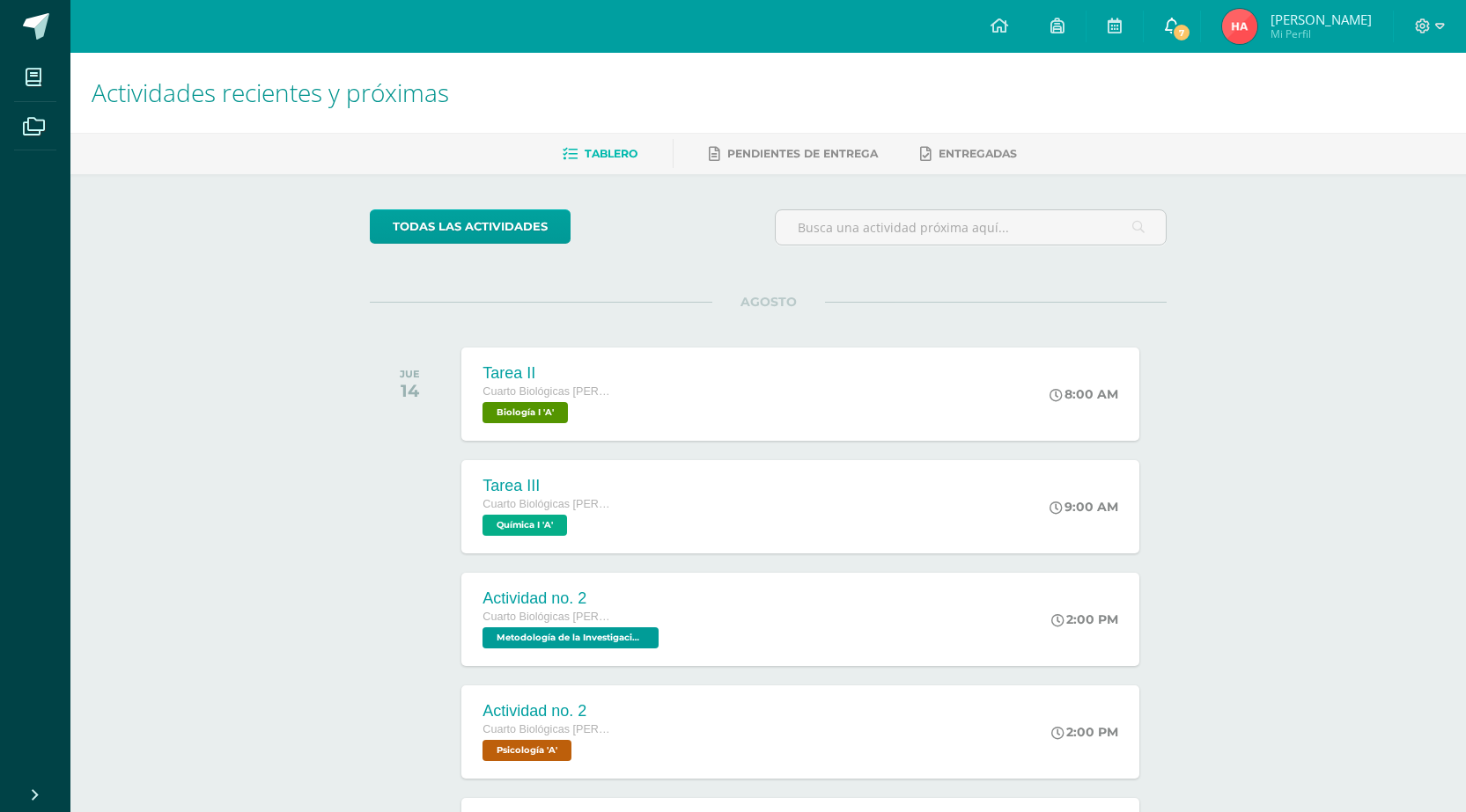
click at [1179, 19] on icon at bounding box center [1171, 25] width 14 height 15
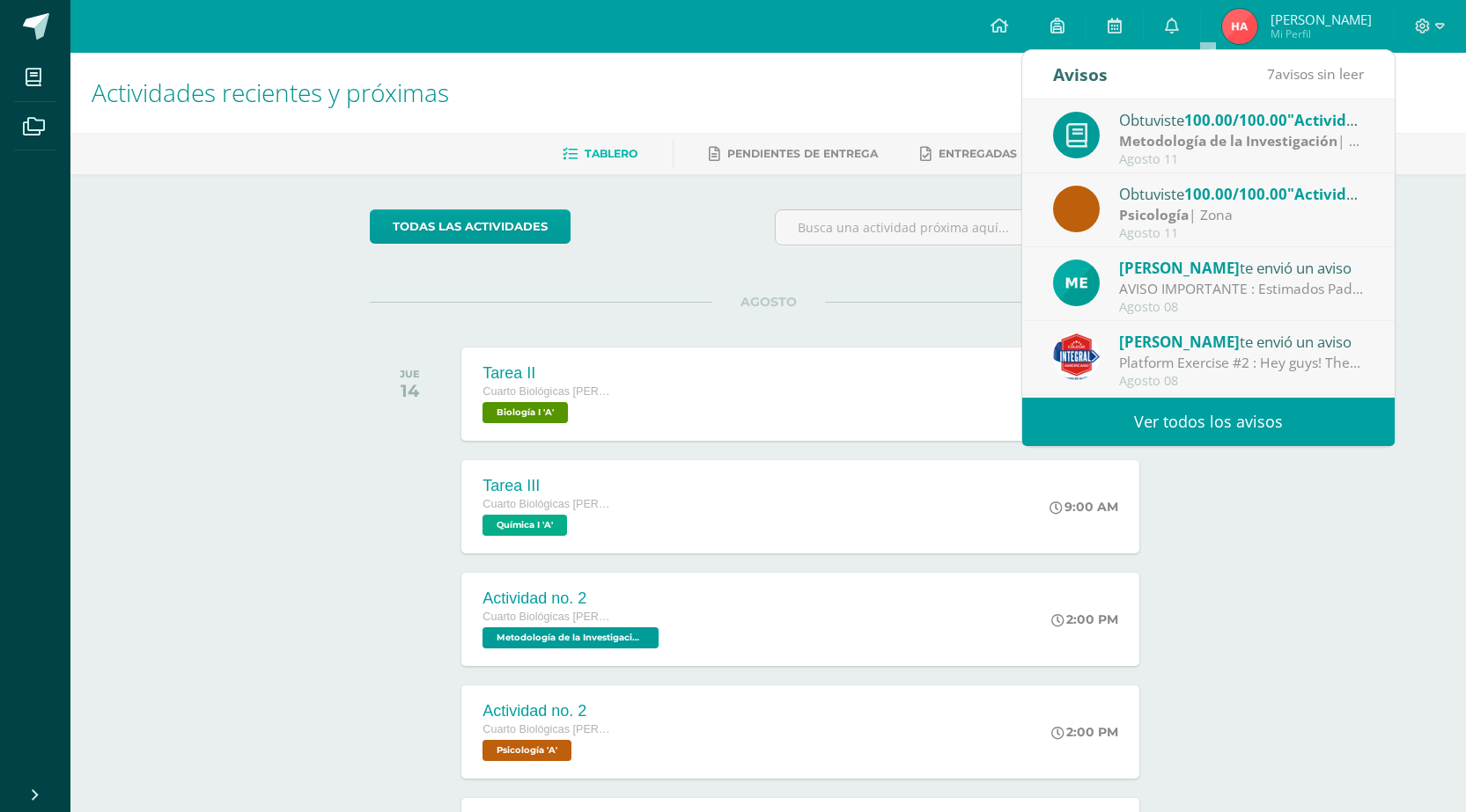
click at [1157, 408] on link "Ver todos los avisos" at bounding box center [1208, 421] width 373 height 48
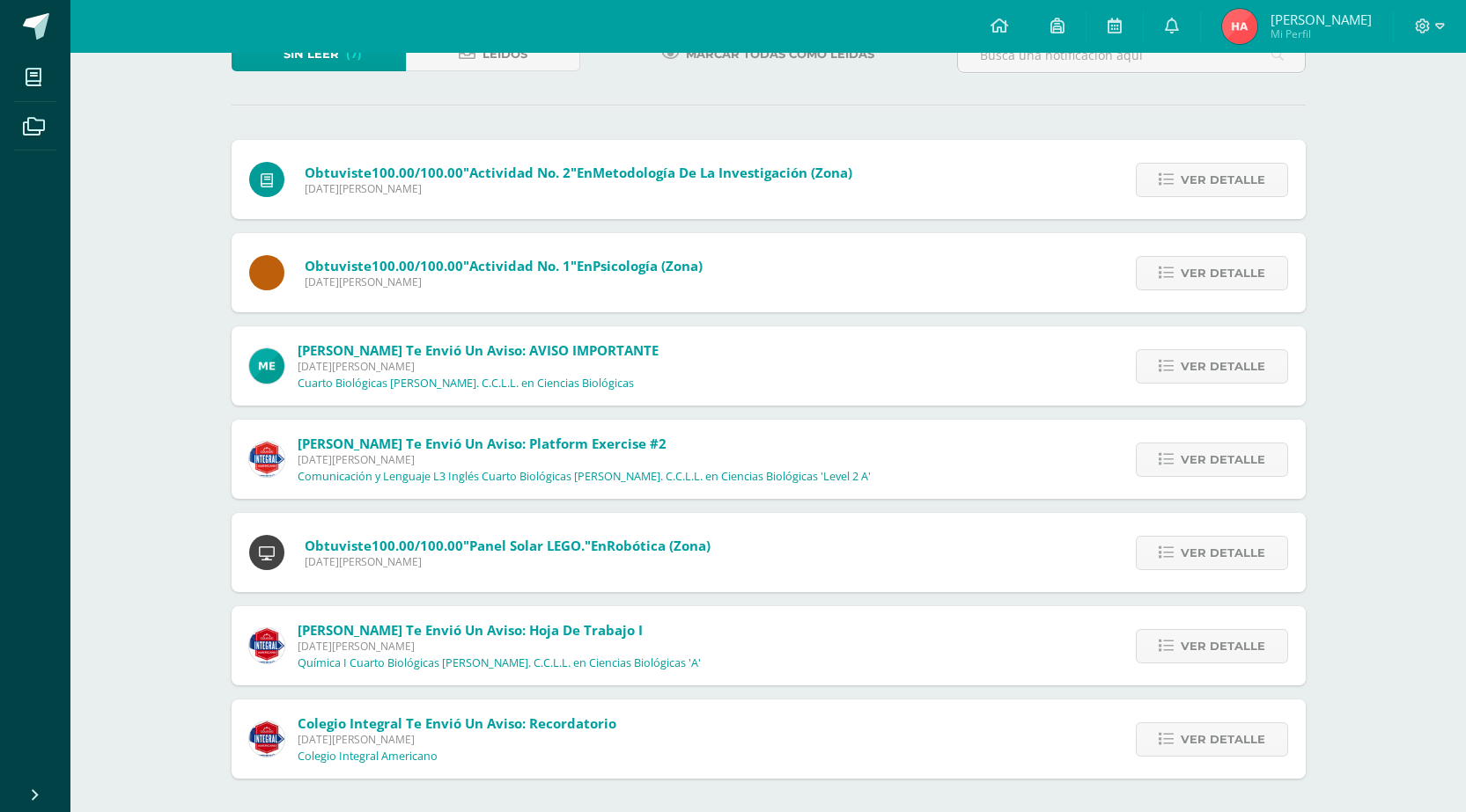
scroll to position [133, 0]
click at [1240, 179] on span "Ver detalle" at bounding box center [1222, 178] width 85 height 33
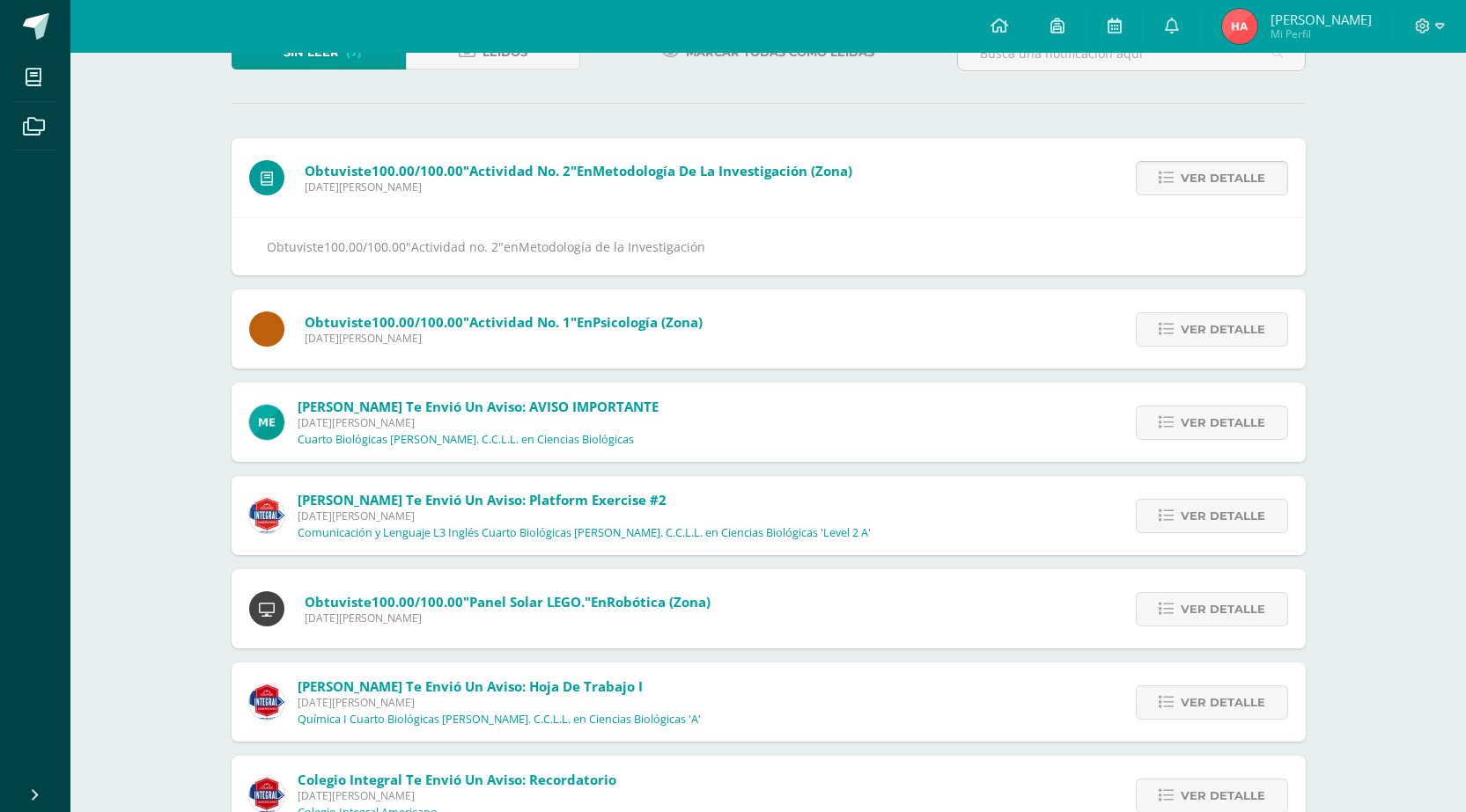
click at [1240, 179] on span "Ver detalle" at bounding box center [1222, 178] width 85 height 33
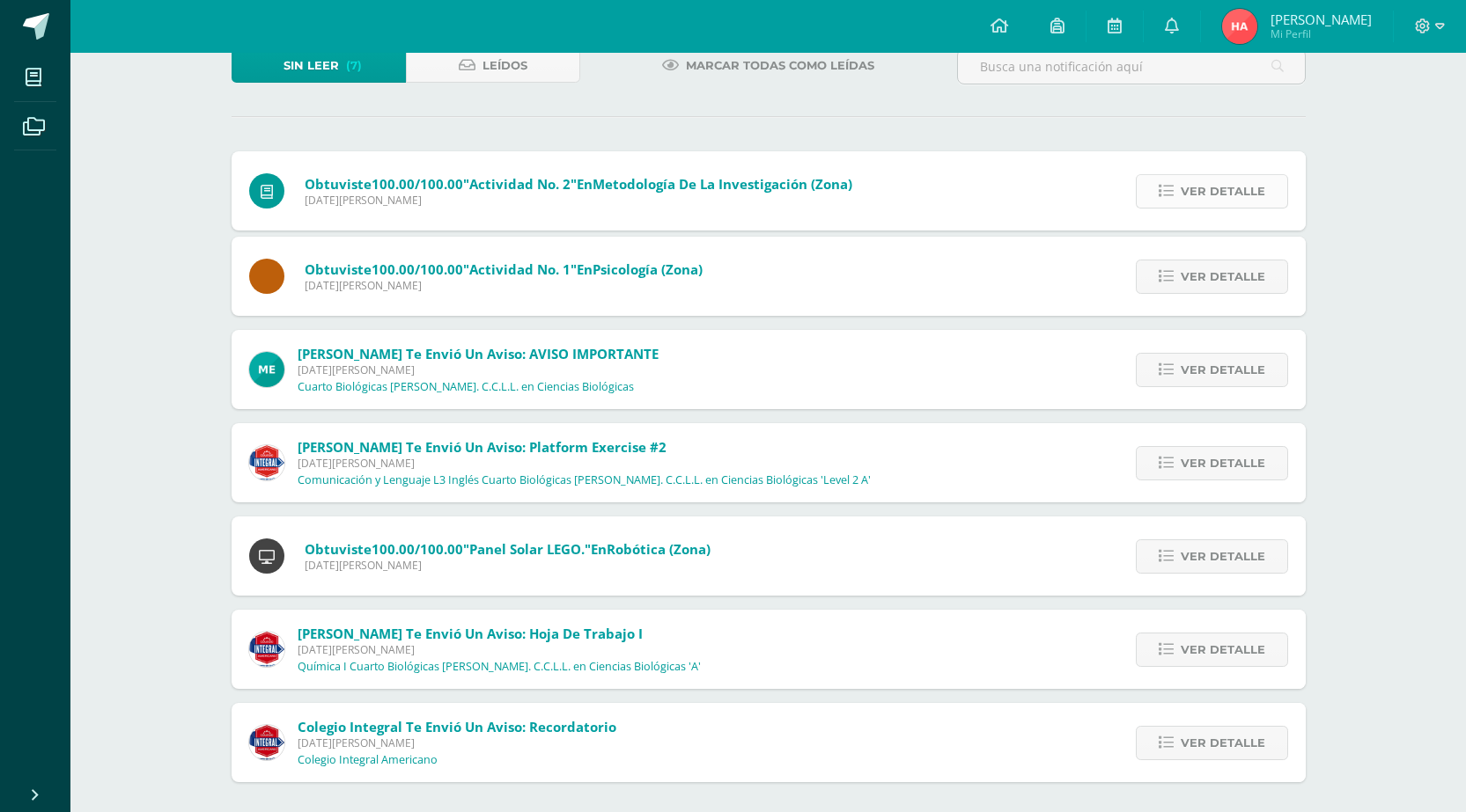
scroll to position [39, 0]
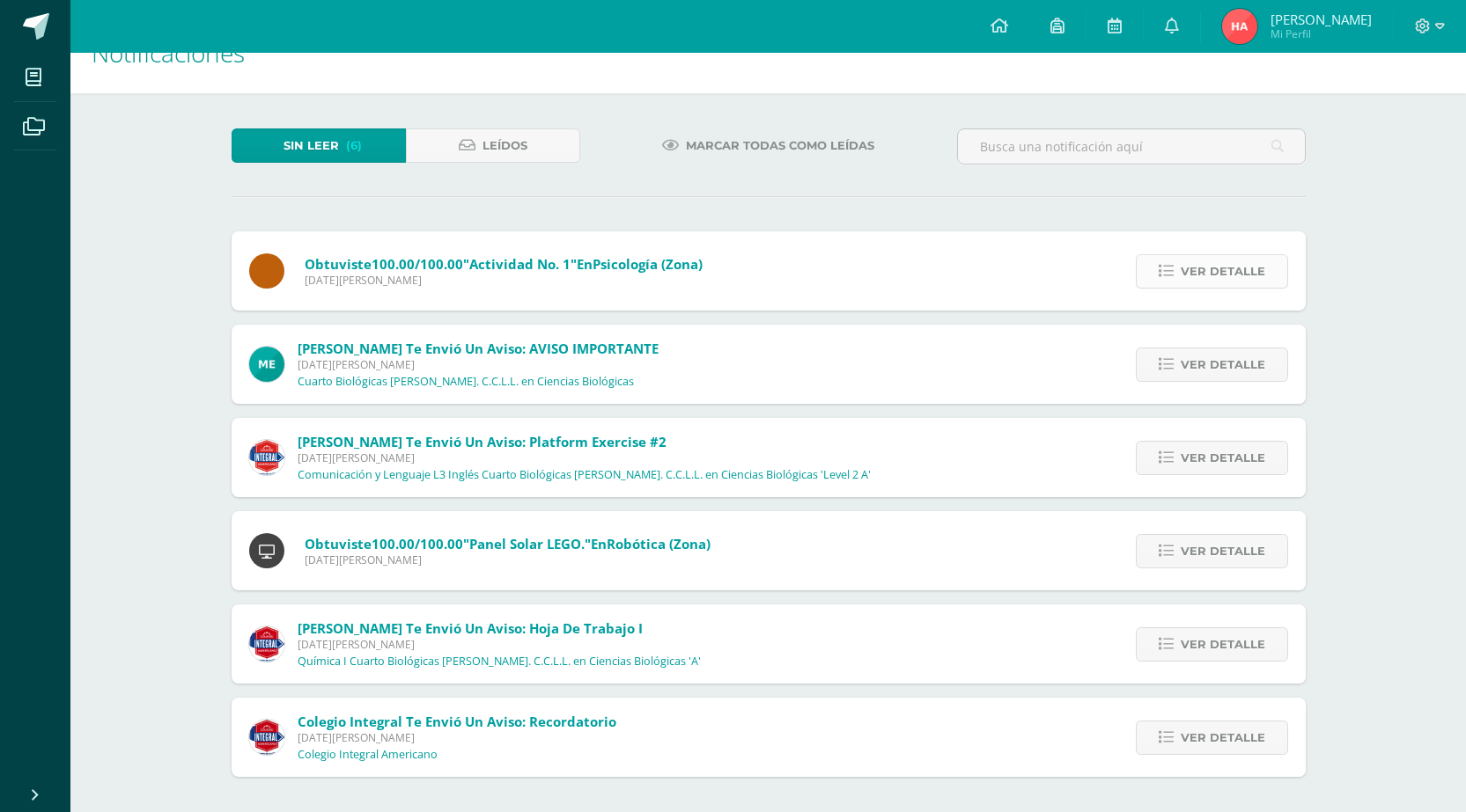
click at [1217, 284] on span "Ver detalle" at bounding box center [1222, 271] width 85 height 33
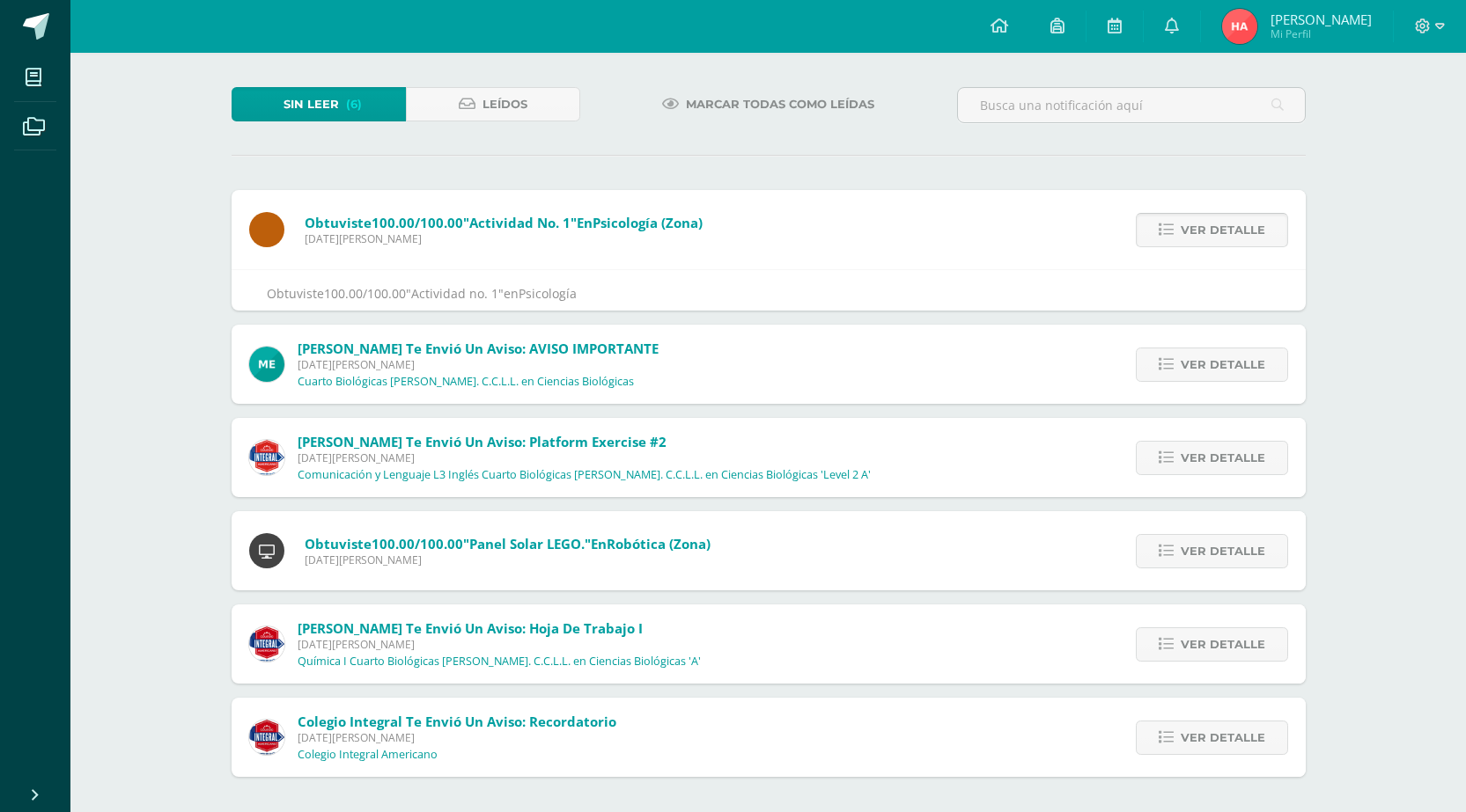
scroll to position [98, 0]
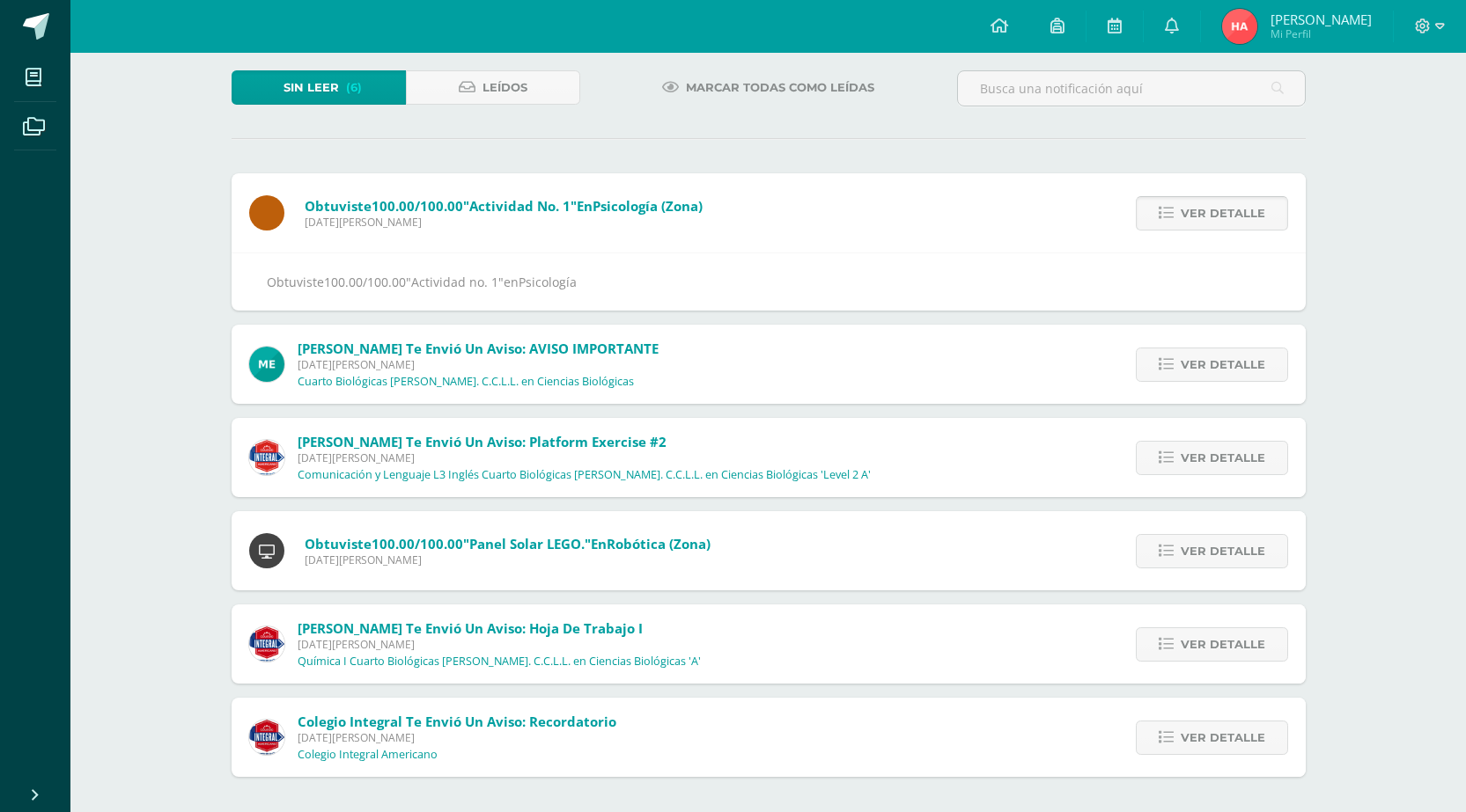
click at [1229, 221] on span "Ver detalle" at bounding box center [1222, 214] width 85 height 33
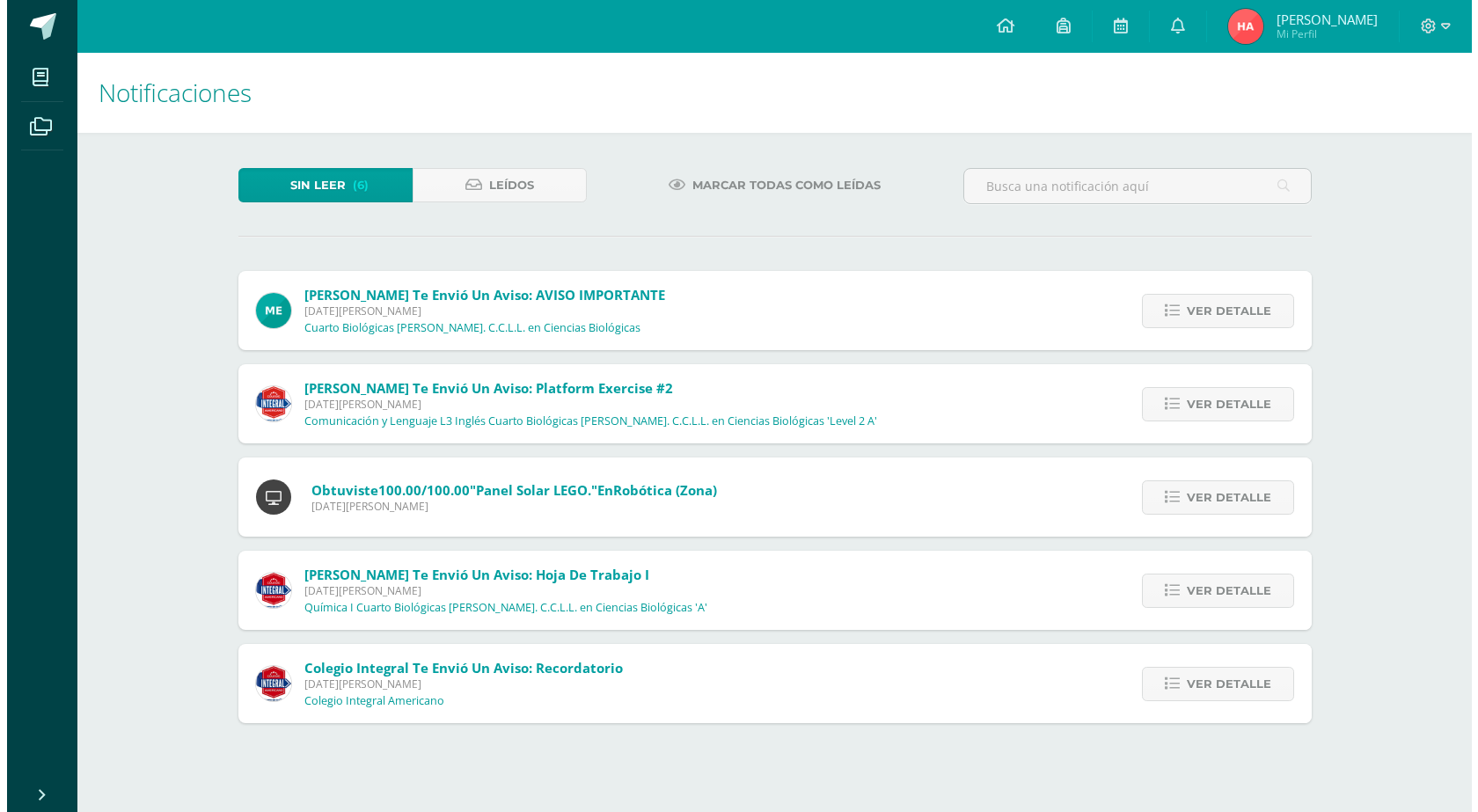
scroll to position [0, 0]
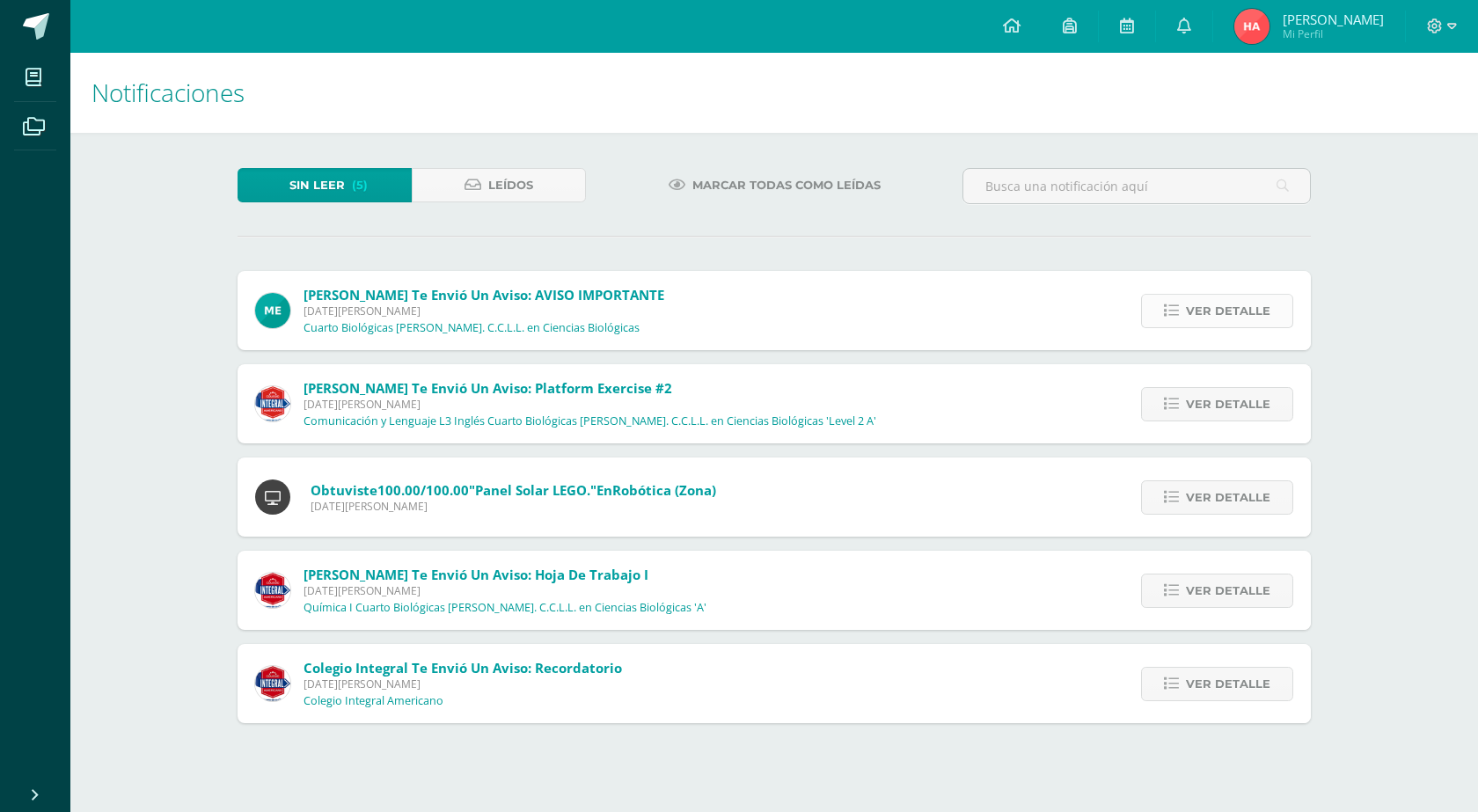
click at [1200, 311] on span "Ver detalle" at bounding box center [1229, 311] width 85 height 33
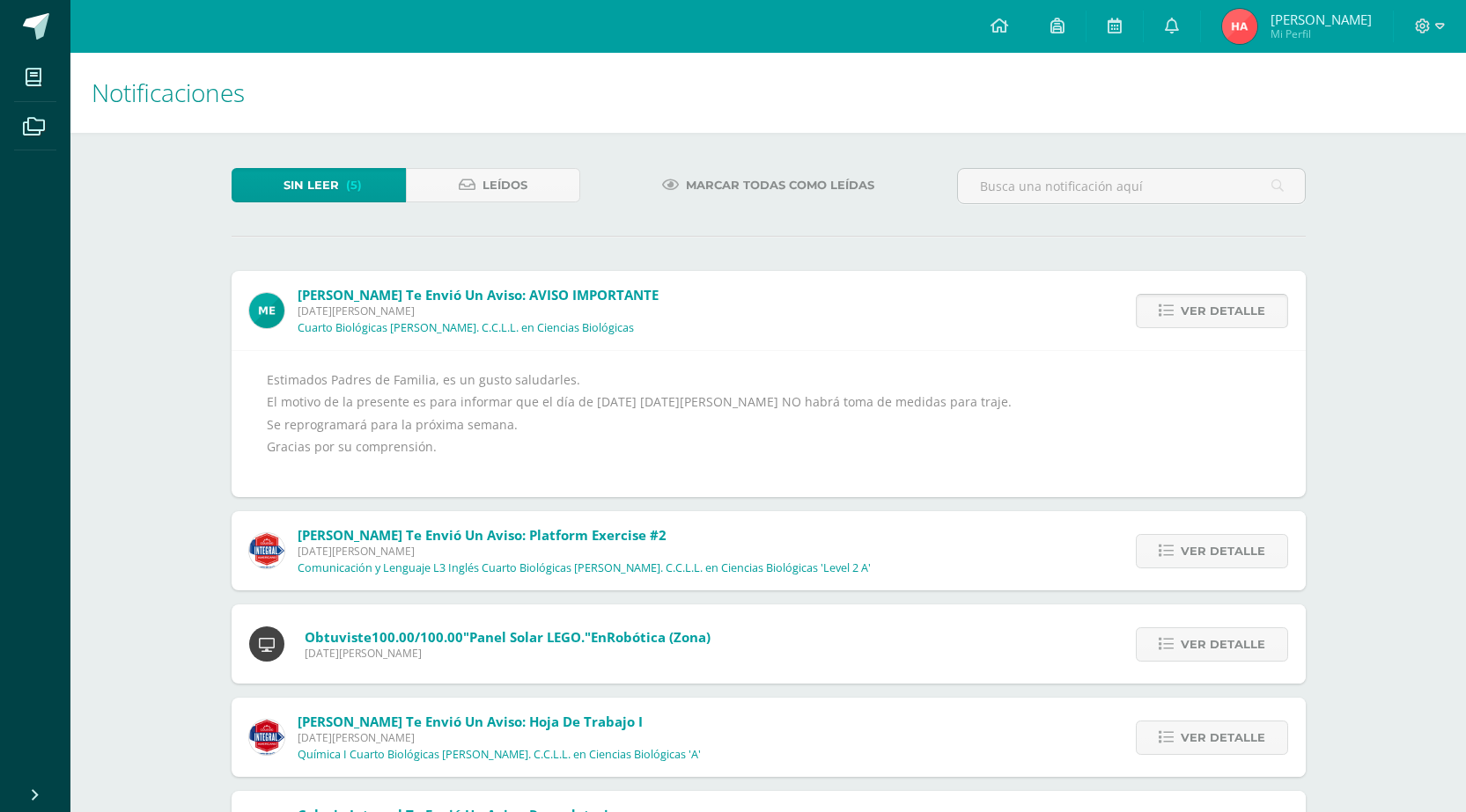
click at [1200, 311] on span "Ver detalle" at bounding box center [1222, 311] width 85 height 33
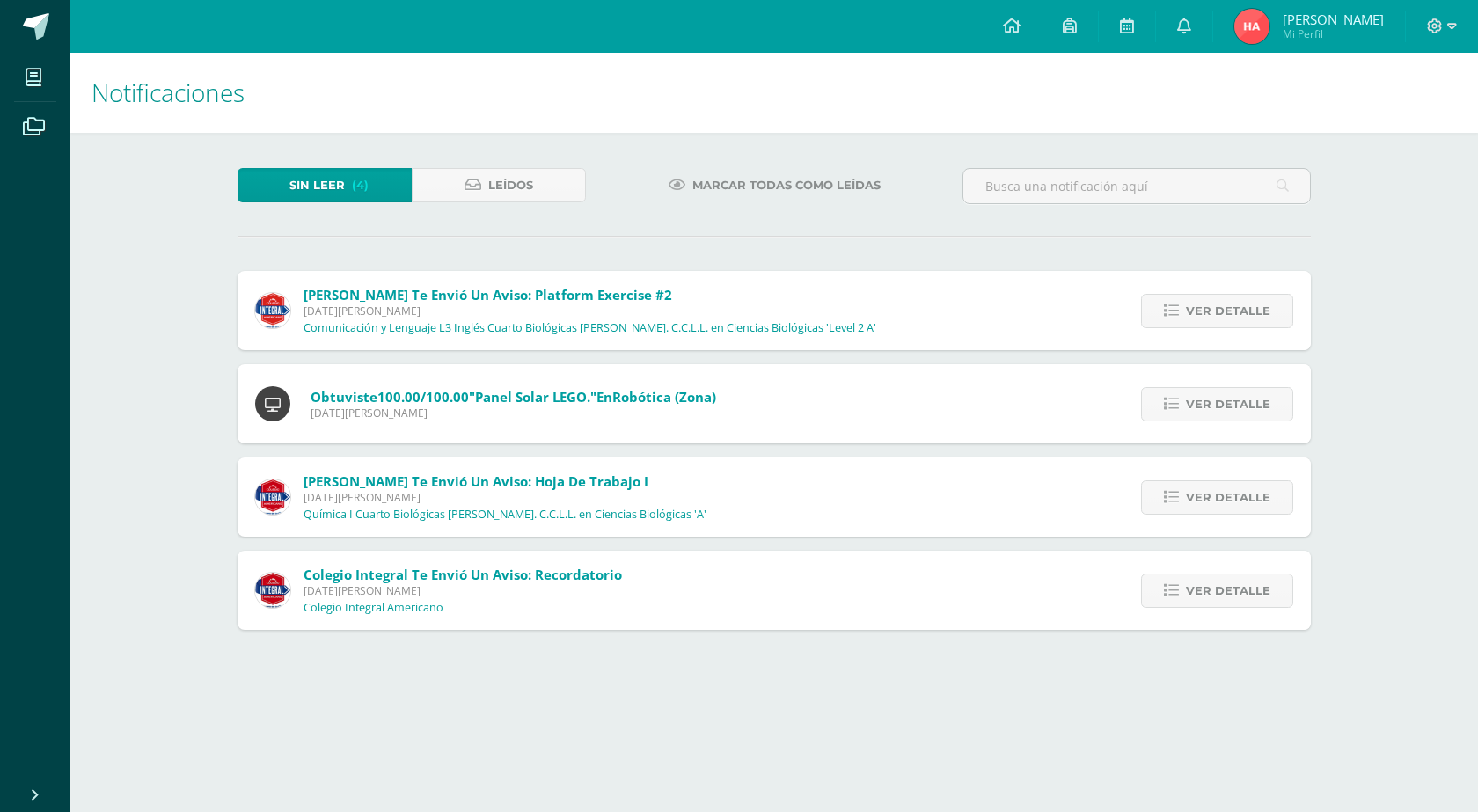
click at [1200, 311] on span "Ver detalle" at bounding box center [1229, 311] width 85 height 33
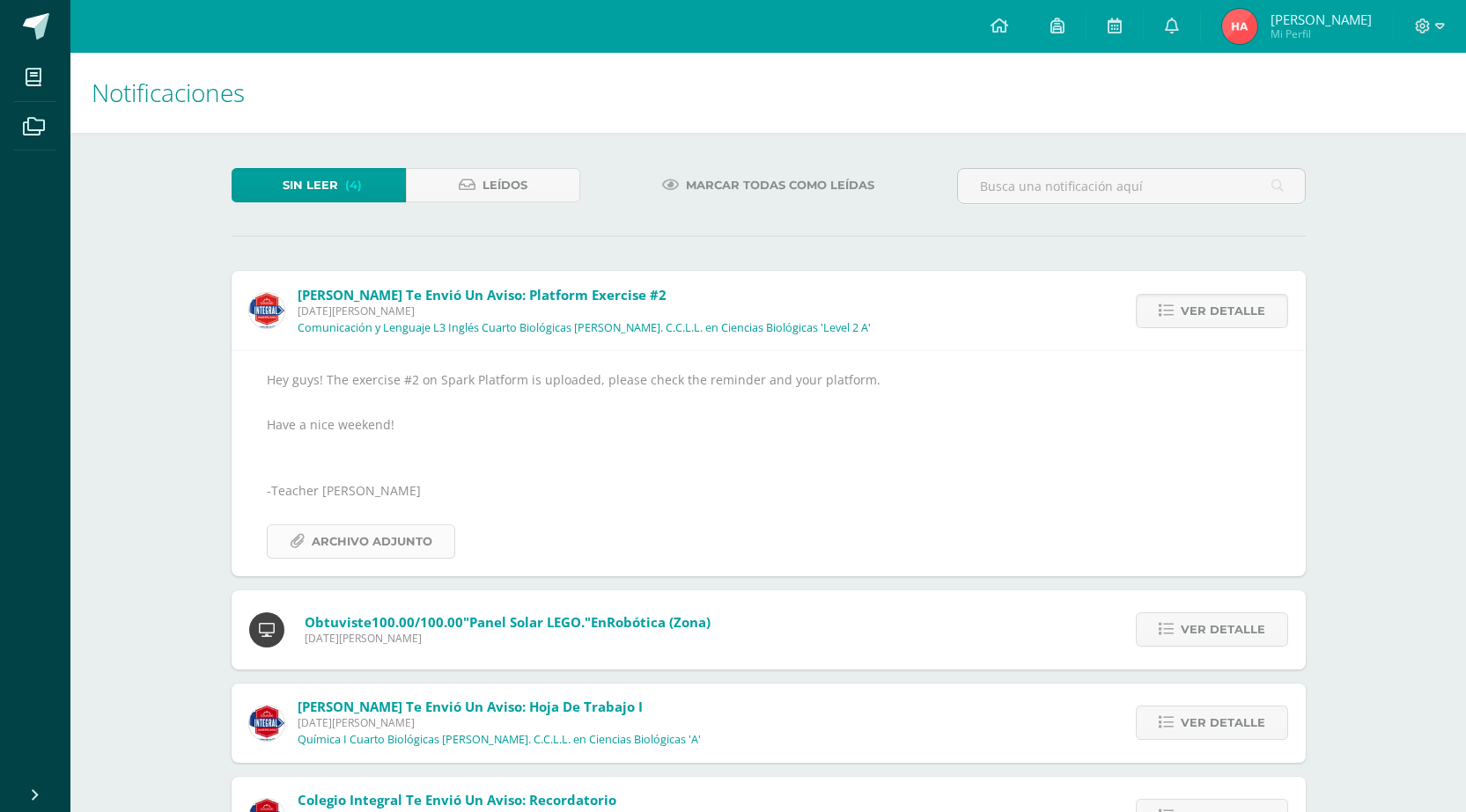
click at [384, 545] on span "Archivo Adjunto" at bounding box center [372, 542] width 120 height 33
click at [1232, 313] on span "Ver detalle" at bounding box center [1222, 311] width 85 height 33
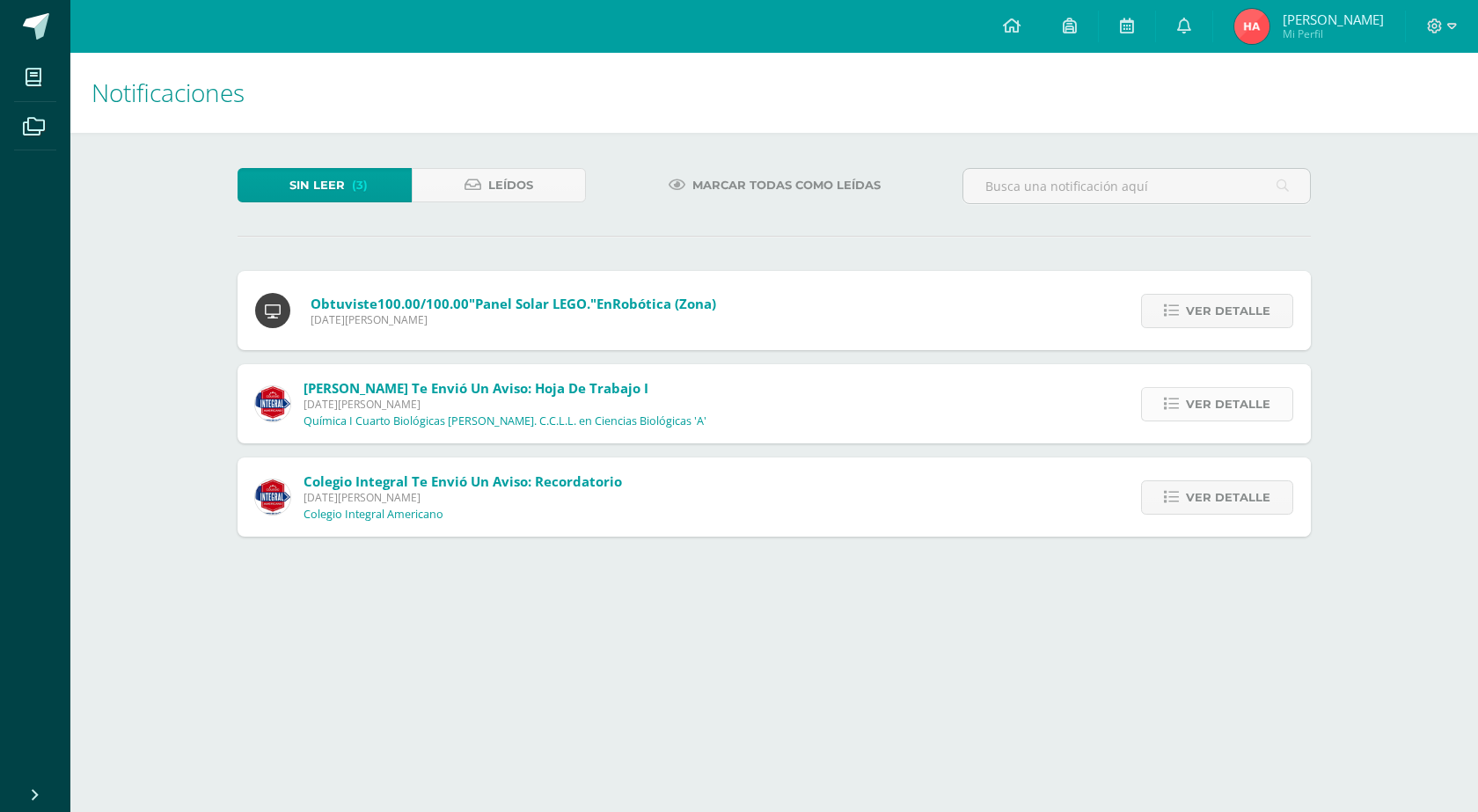
click at [1184, 396] on link "Ver detalle" at bounding box center [1217, 404] width 152 height 35
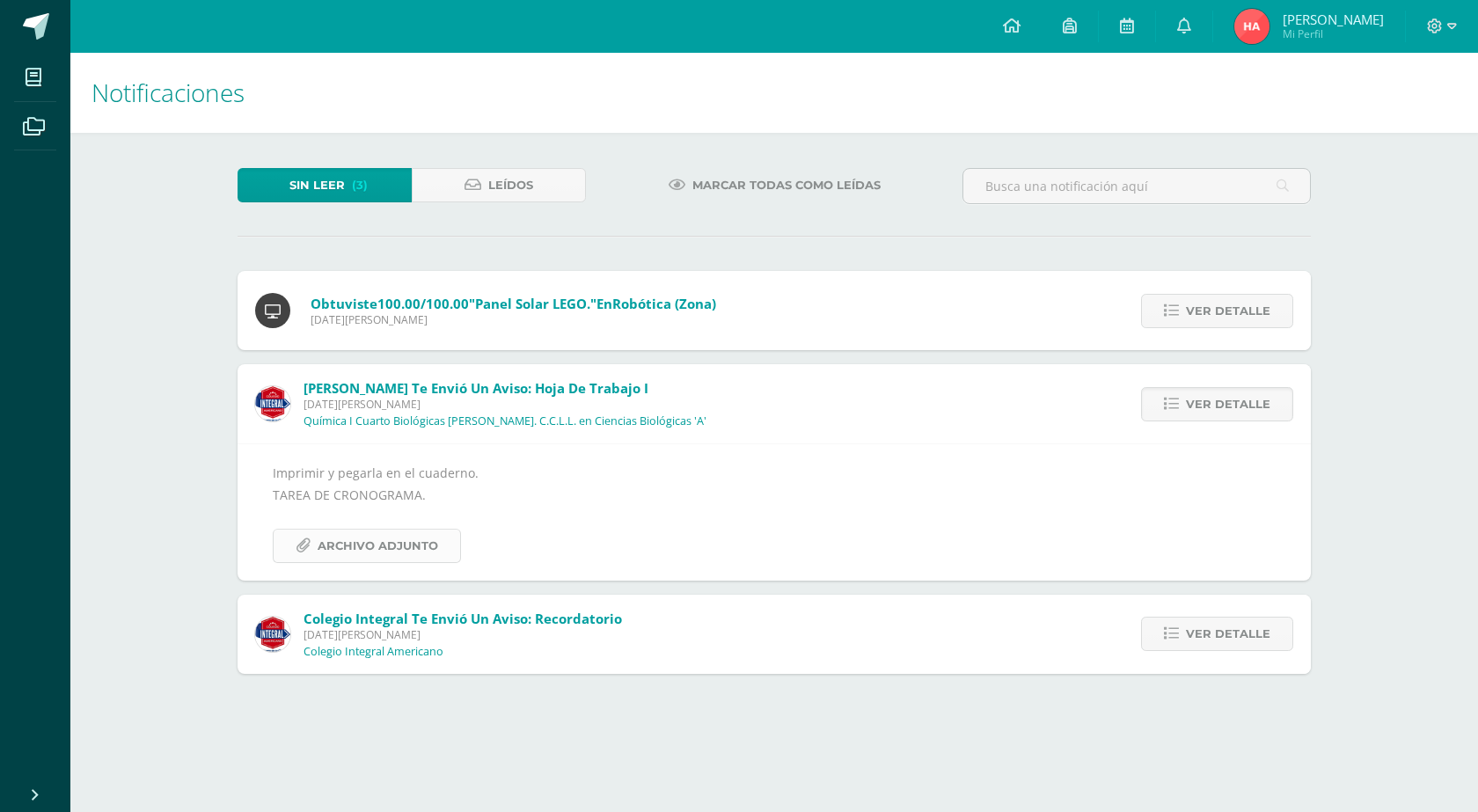
click at [315, 544] on link "Archivo Adjunto" at bounding box center [368, 546] width 189 height 35
click at [1240, 396] on span "Ver detalle" at bounding box center [1229, 404] width 85 height 33
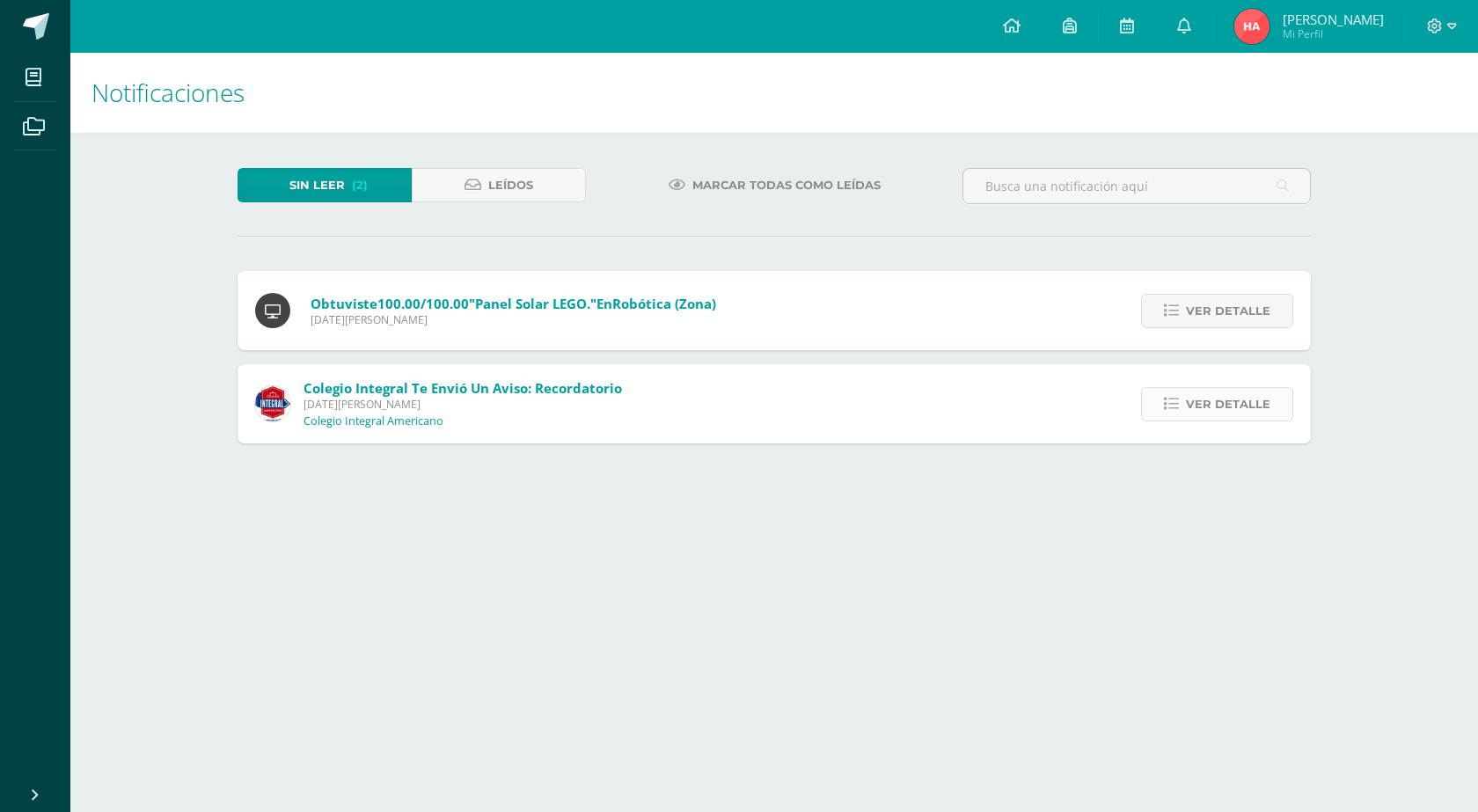
click at [1226, 412] on span "Ver detalle" at bounding box center [1229, 404] width 85 height 33
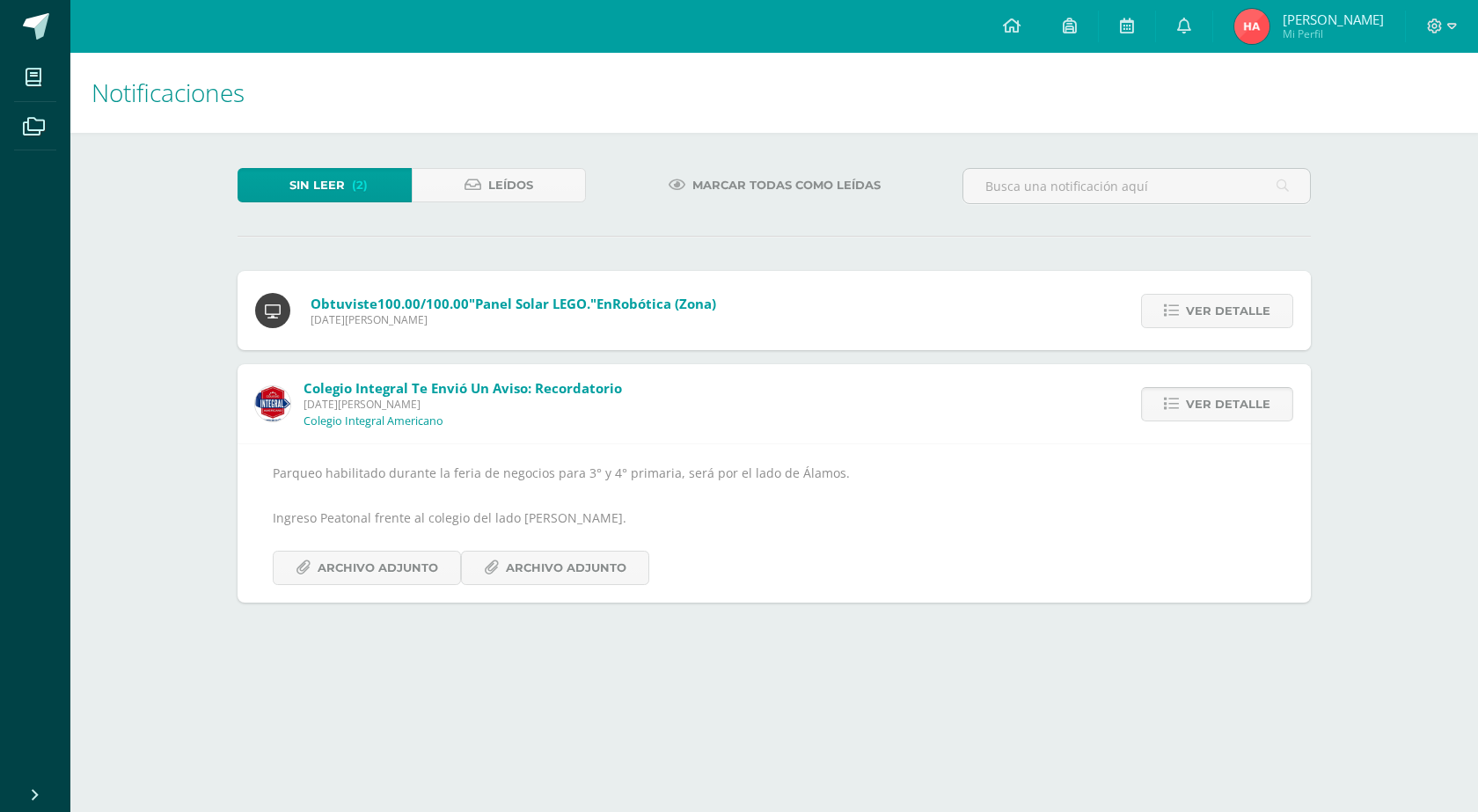
click at [1168, 393] on link "Ver detalle" at bounding box center [1217, 404] width 152 height 35
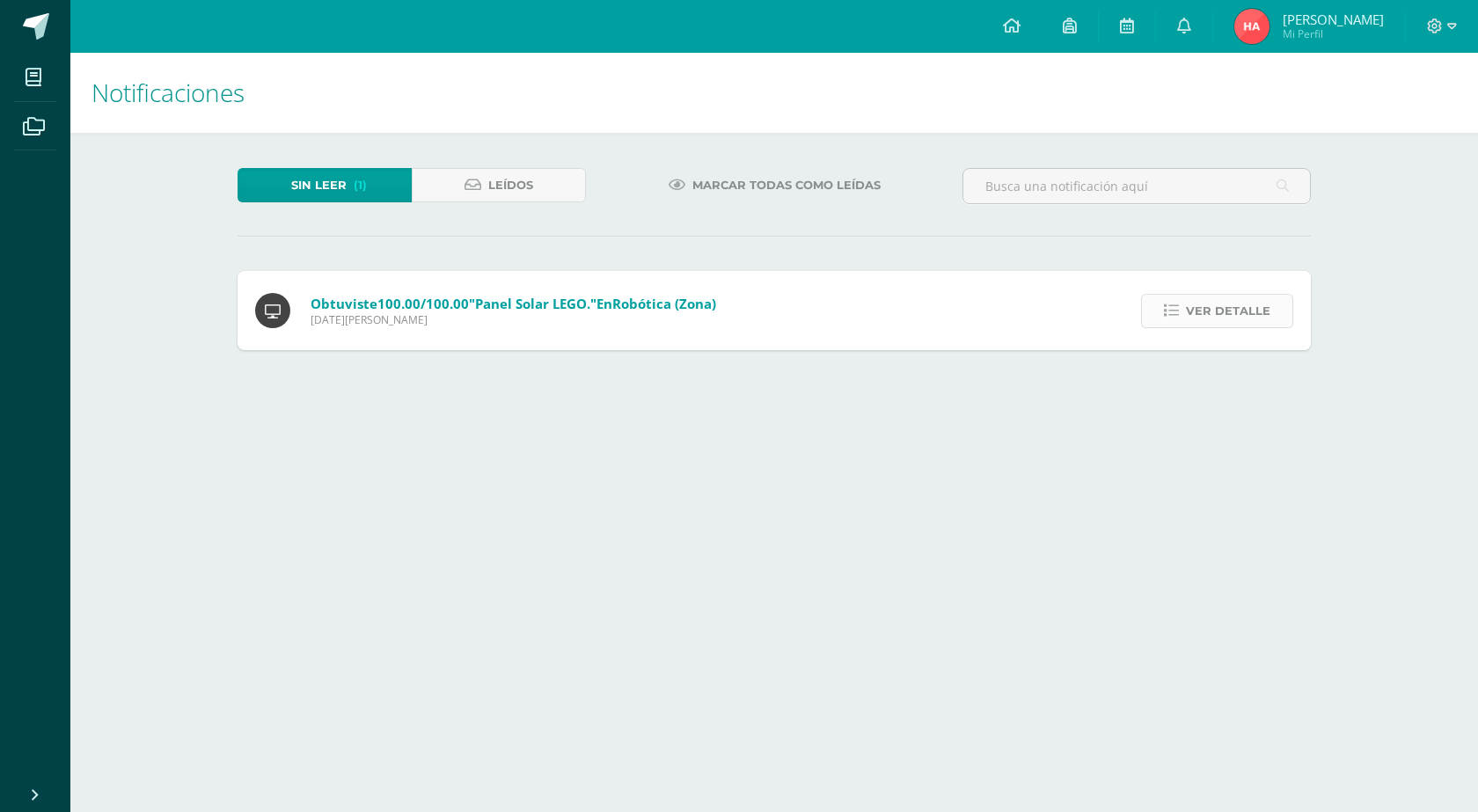
click at [1206, 307] on span "Ver detalle" at bounding box center [1229, 311] width 85 height 33
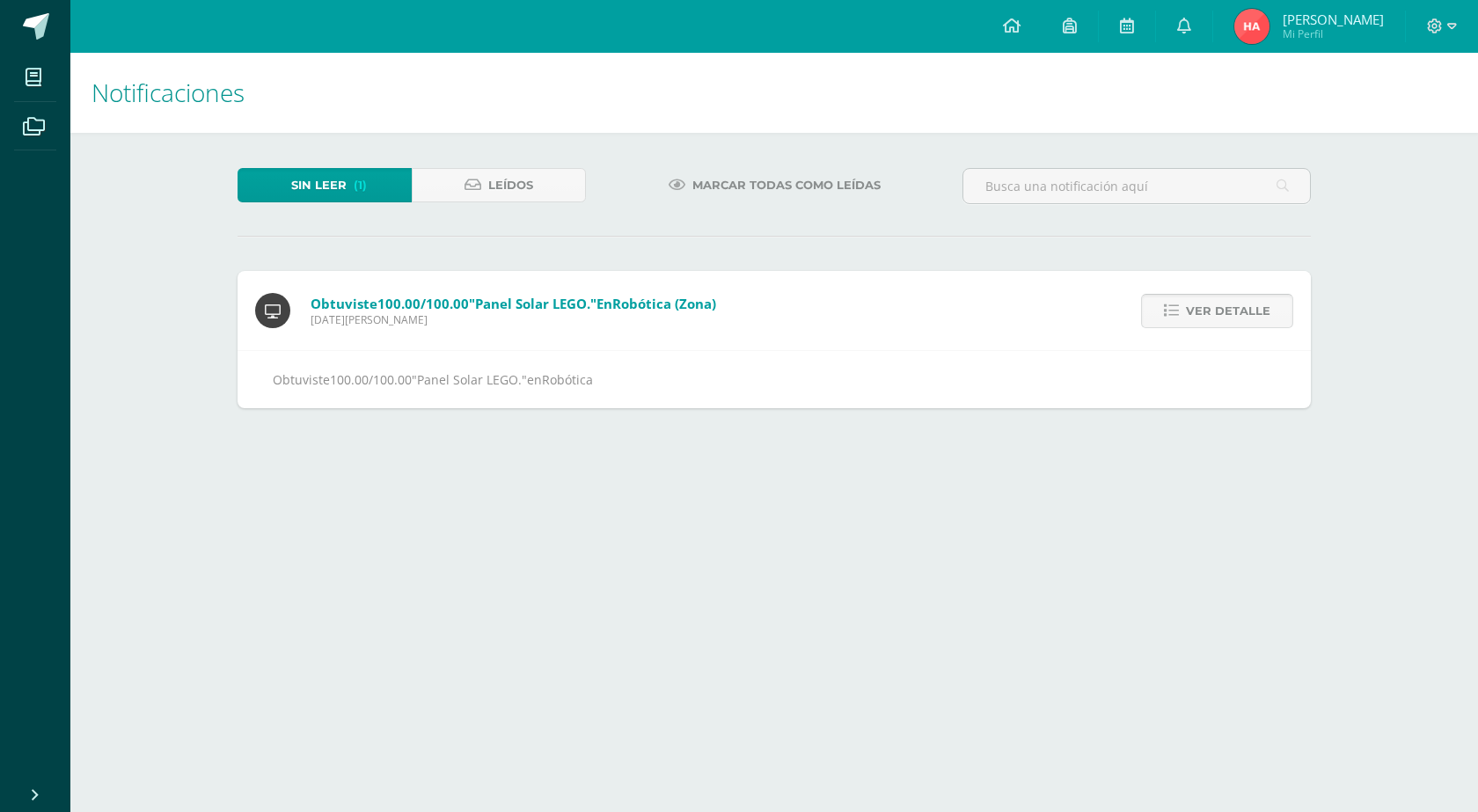
click at [1273, 317] on link "Ver detalle" at bounding box center [1217, 311] width 152 height 35
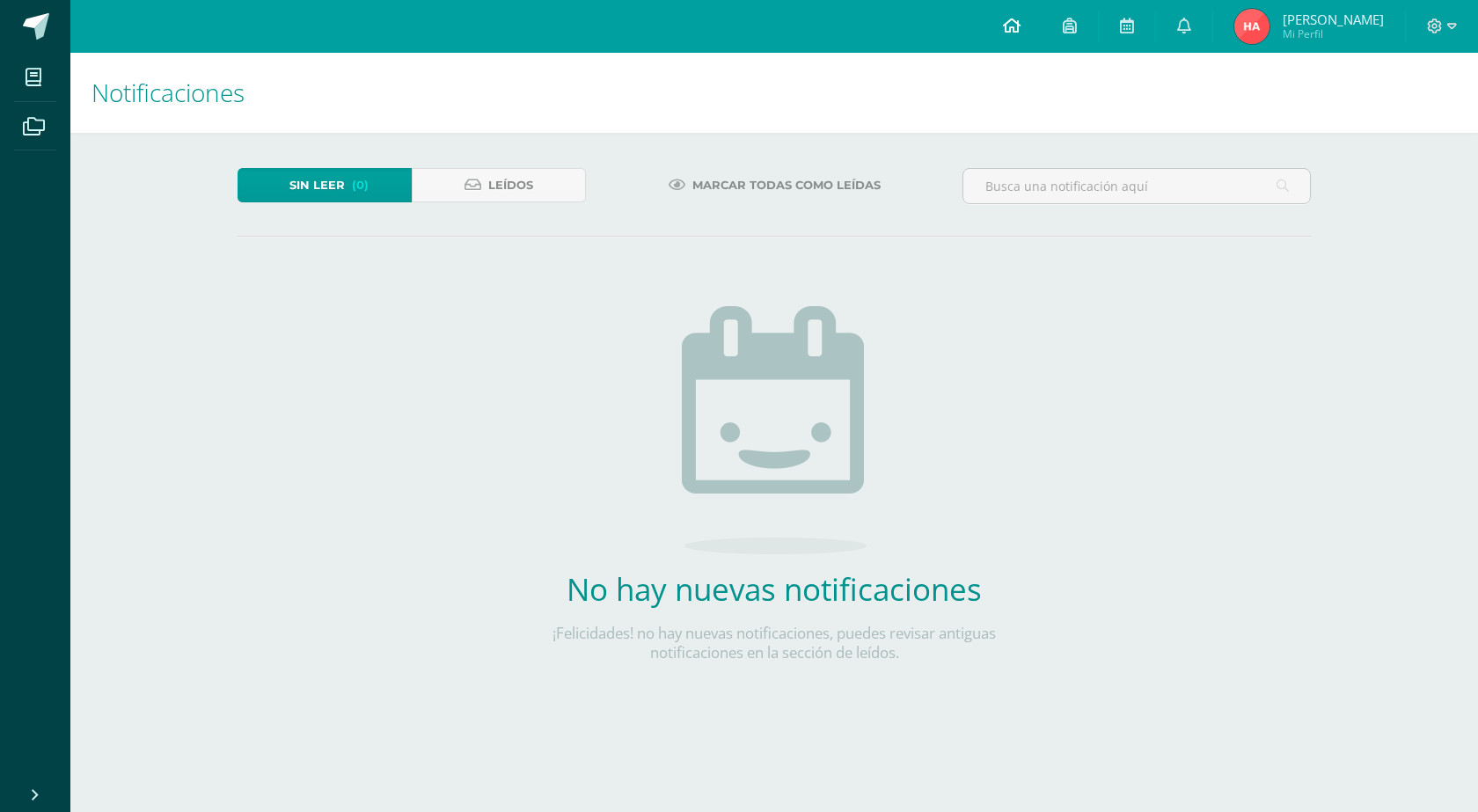
click at [1042, 33] on link at bounding box center [1012, 26] width 60 height 53
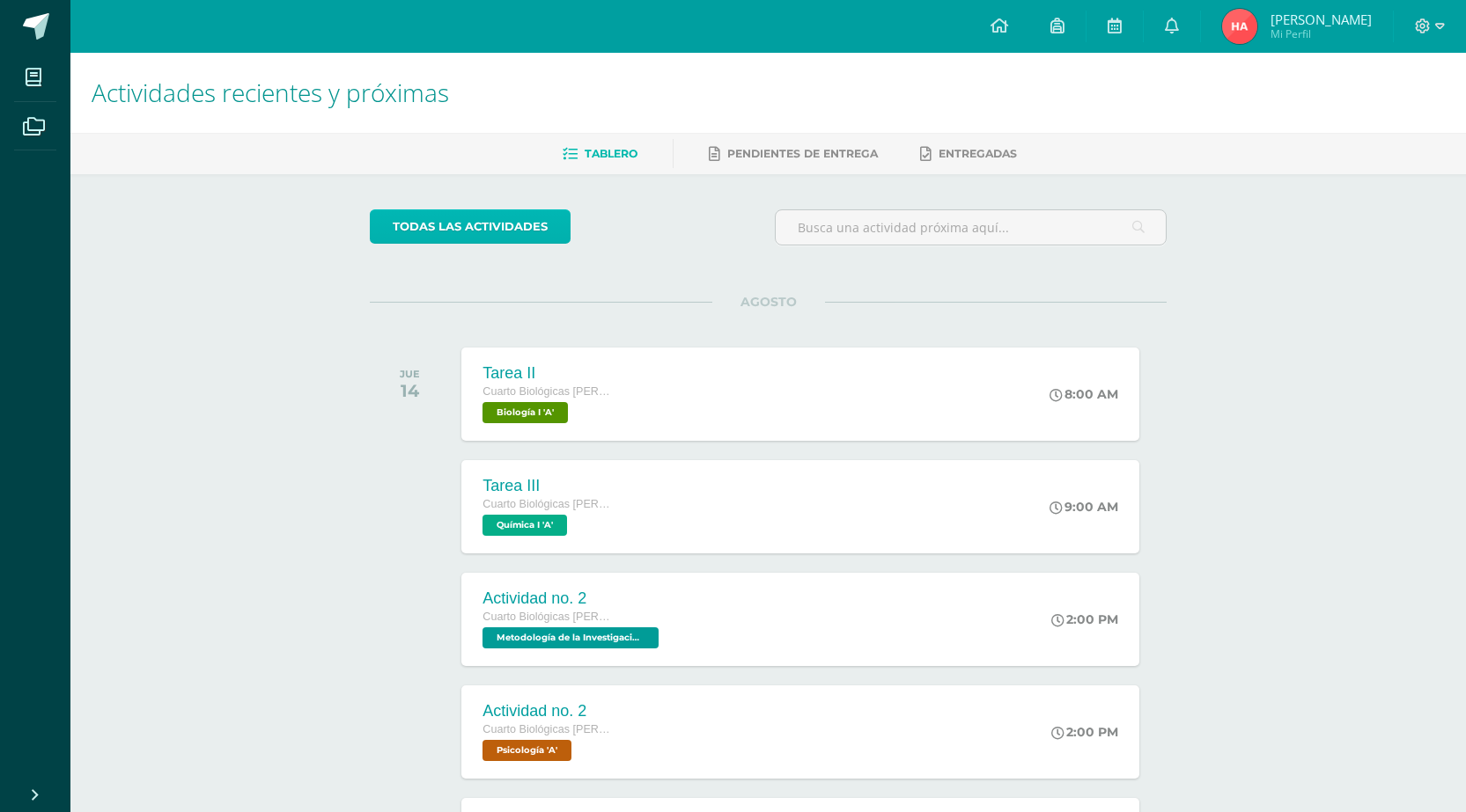
click at [552, 224] on link "todas las Actividades" at bounding box center [470, 227] width 201 height 35
click at [856, 151] on span "Pendientes de entrega" at bounding box center [802, 154] width 150 height 13
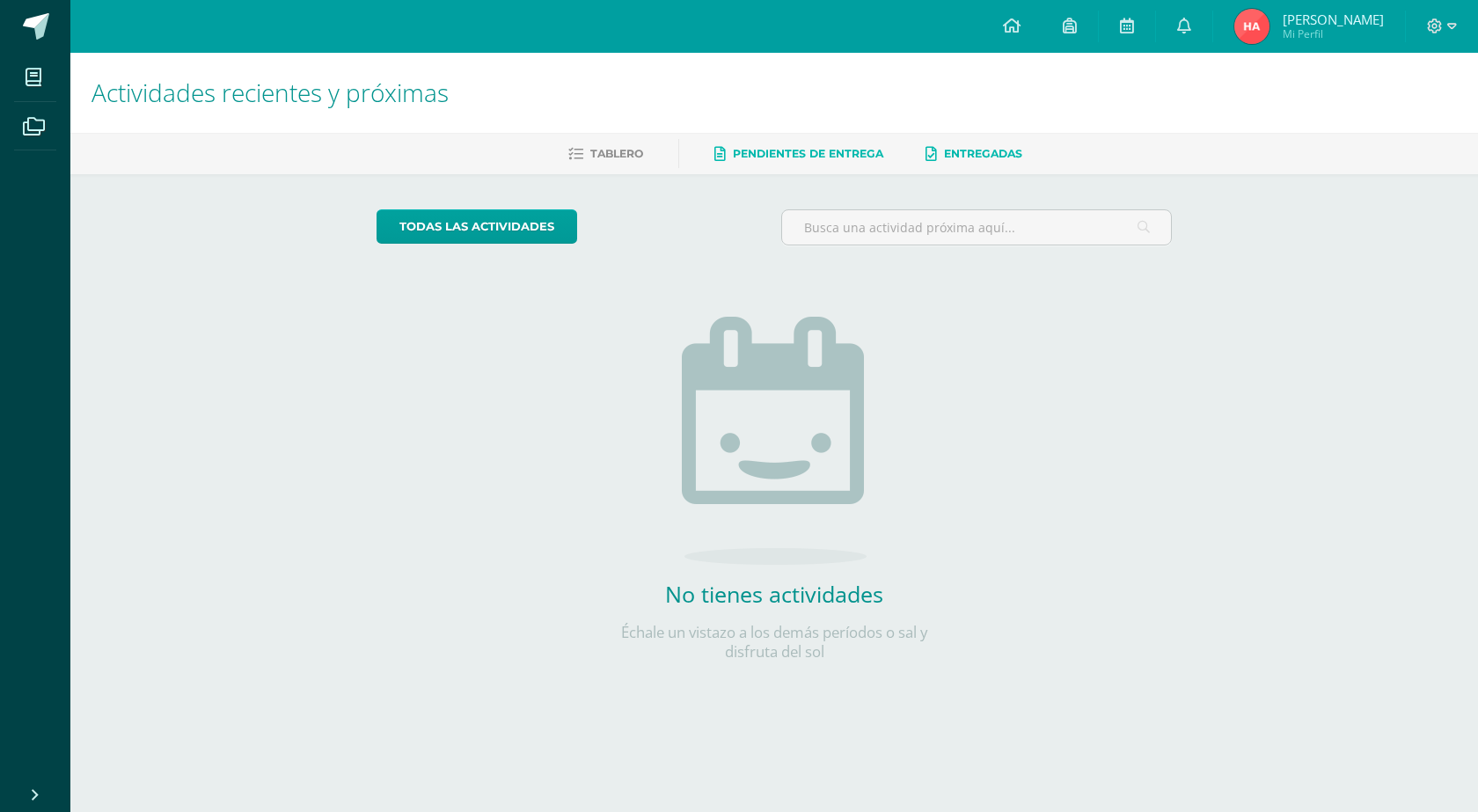
click at [955, 144] on link "Entregadas" at bounding box center [974, 153] width 97 height 28
click at [610, 141] on link "Tablero" at bounding box center [606, 153] width 75 height 28
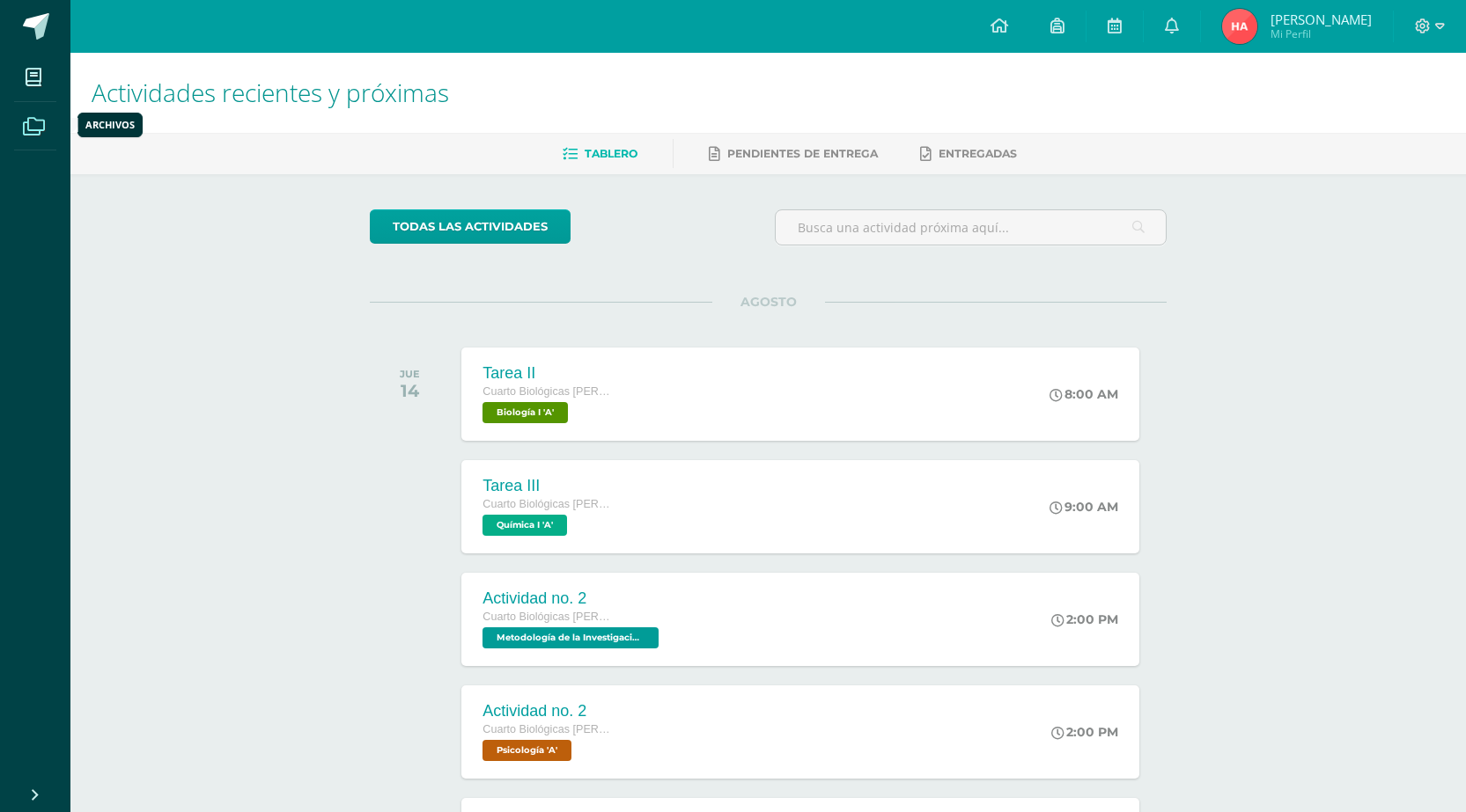
click at [37, 128] on icon at bounding box center [34, 127] width 22 height 17
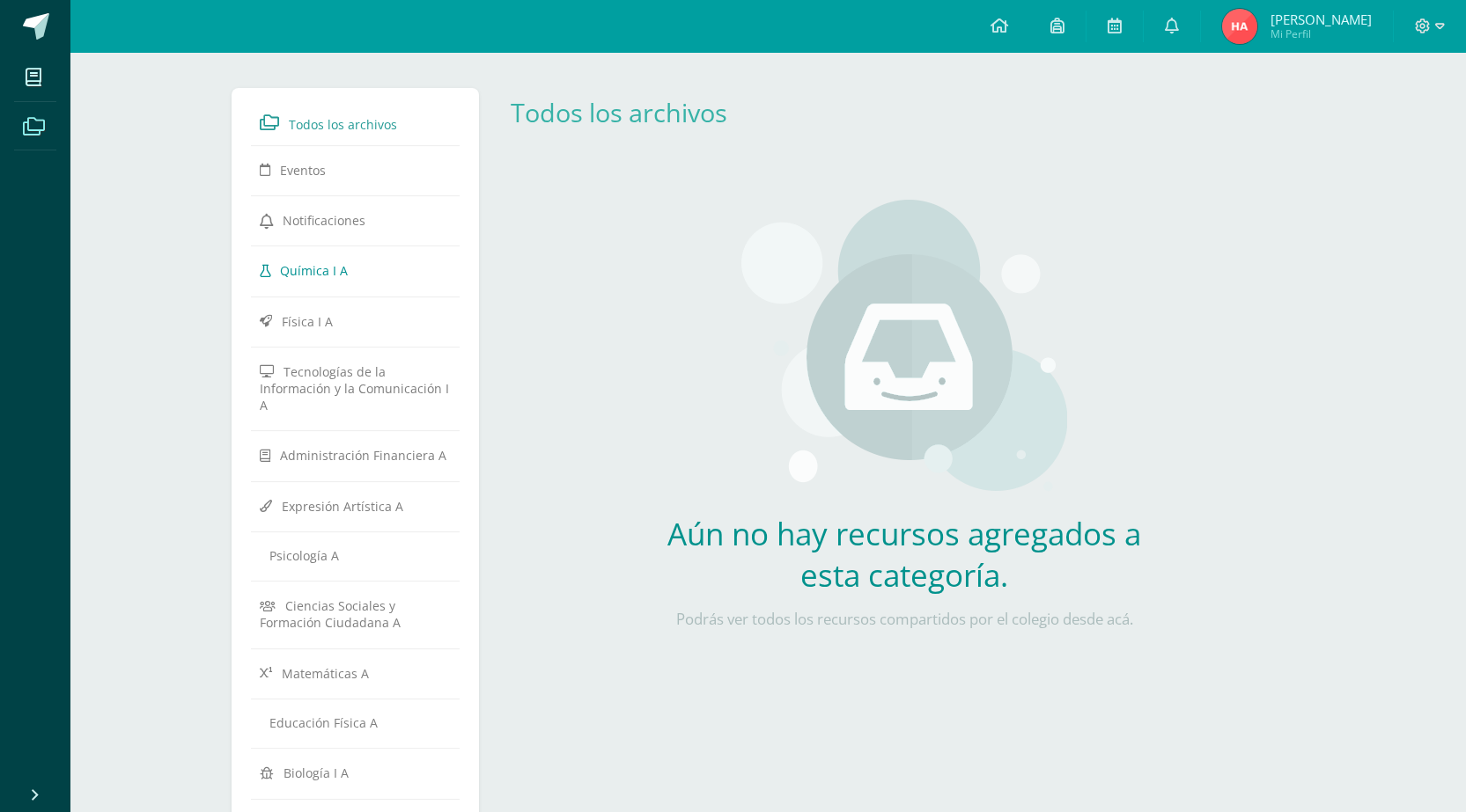
click at [333, 284] on link "Química I A" at bounding box center [355, 269] width 192 height 32
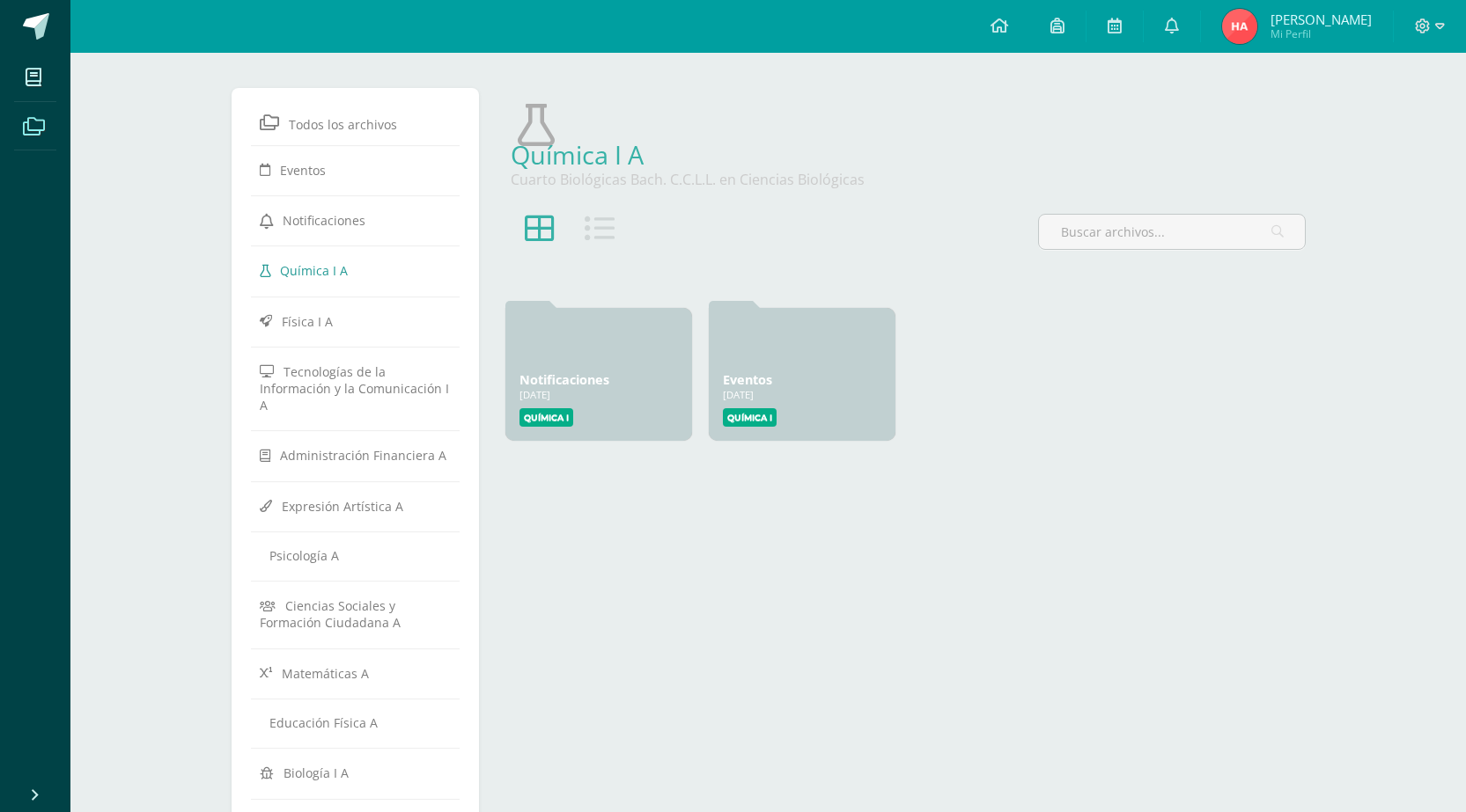
click at [587, 230] on icon at bounding box center [599, 228] width 30 height 30
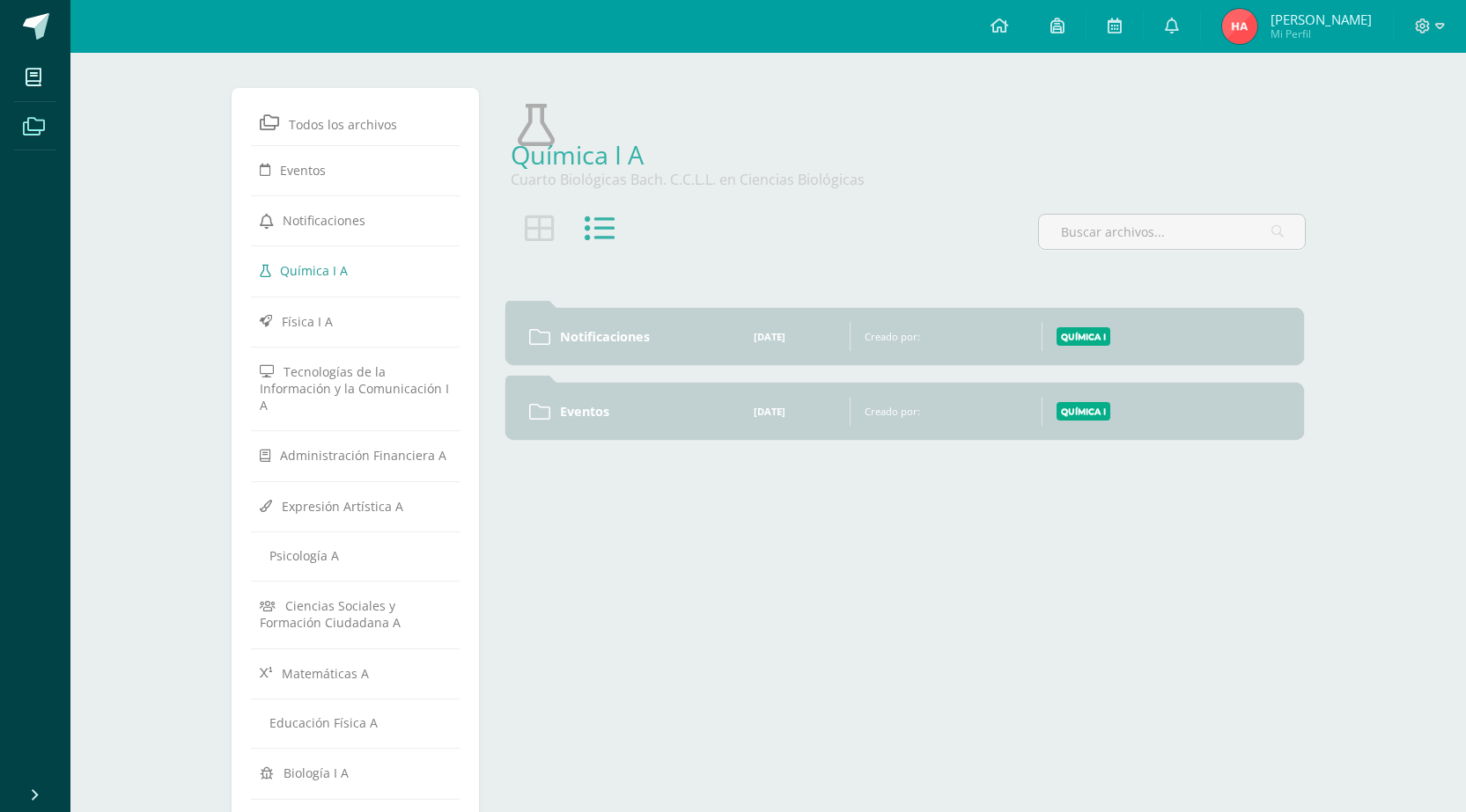
click at [587, 230] on icon at bounding box center [599, 228] width 30 height 30
click at [604, 219] on icon at bounding box center [599, 228] width 30 height 30
click at [541, 214] on icon at bounding box center [539, 228] width 30 height 30
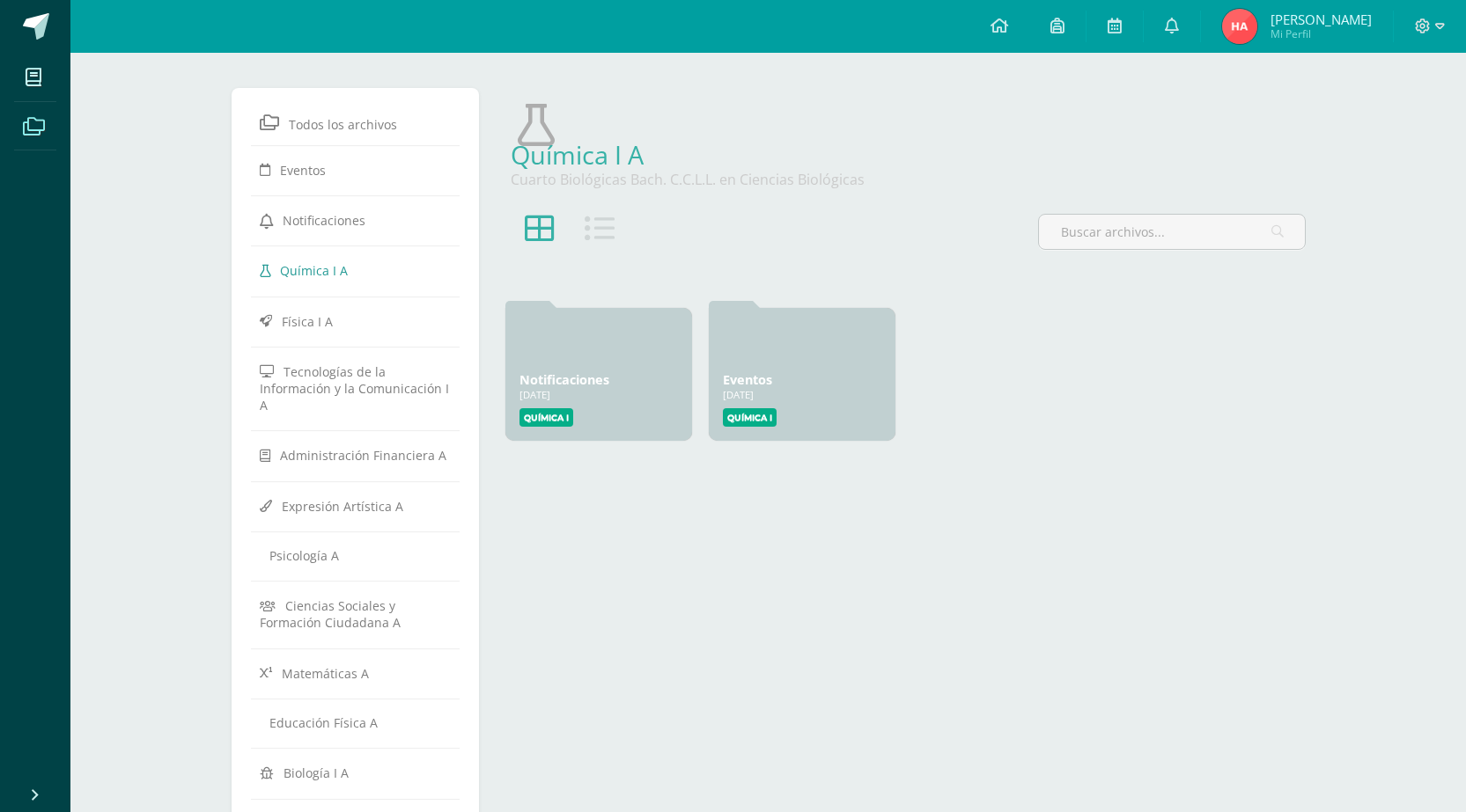
click at [612, 223] on icon at bounding box center [599, 228] width 30 height 30
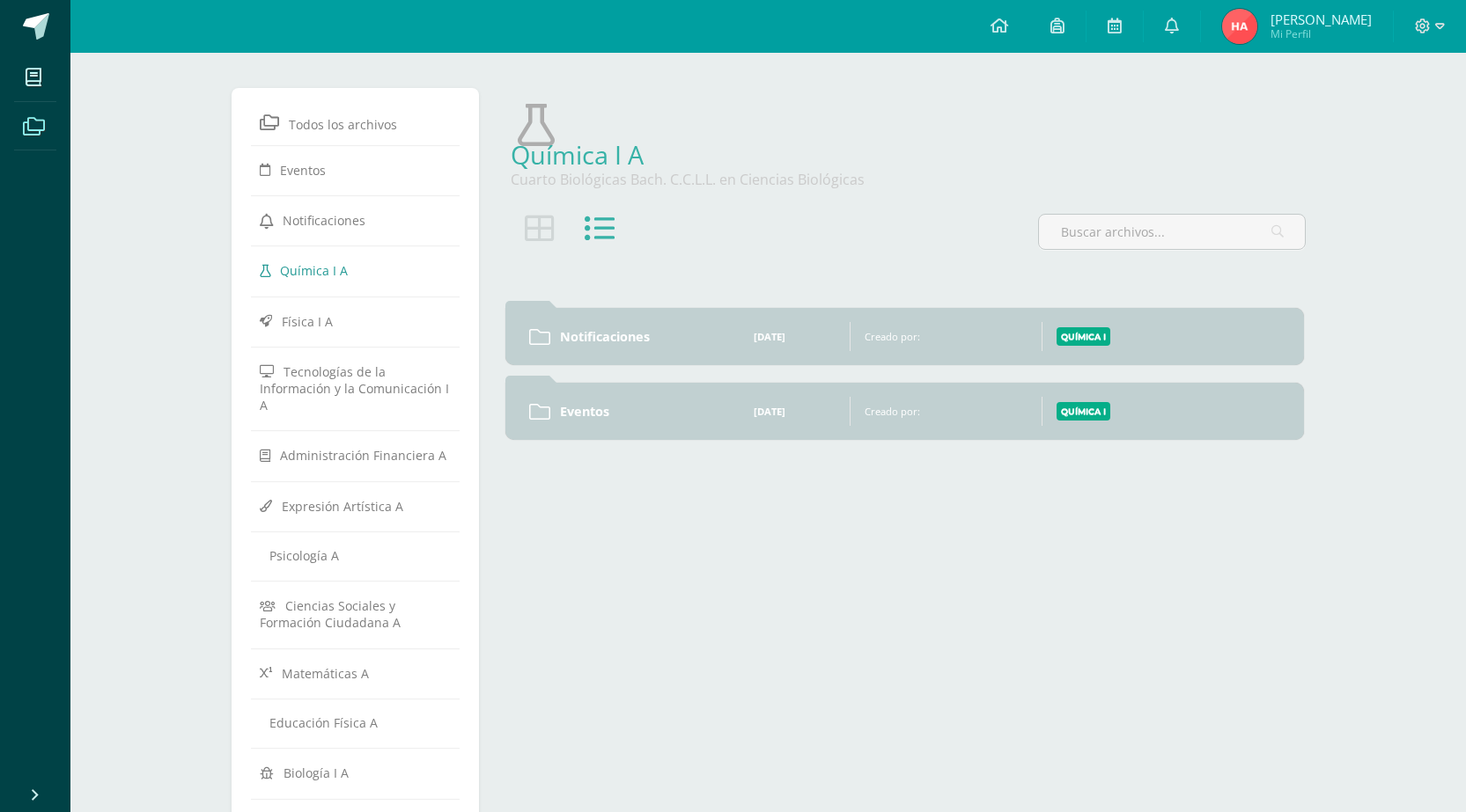
click at [554, 225] on icon at bounding box center [539, 228] width 30 height 30
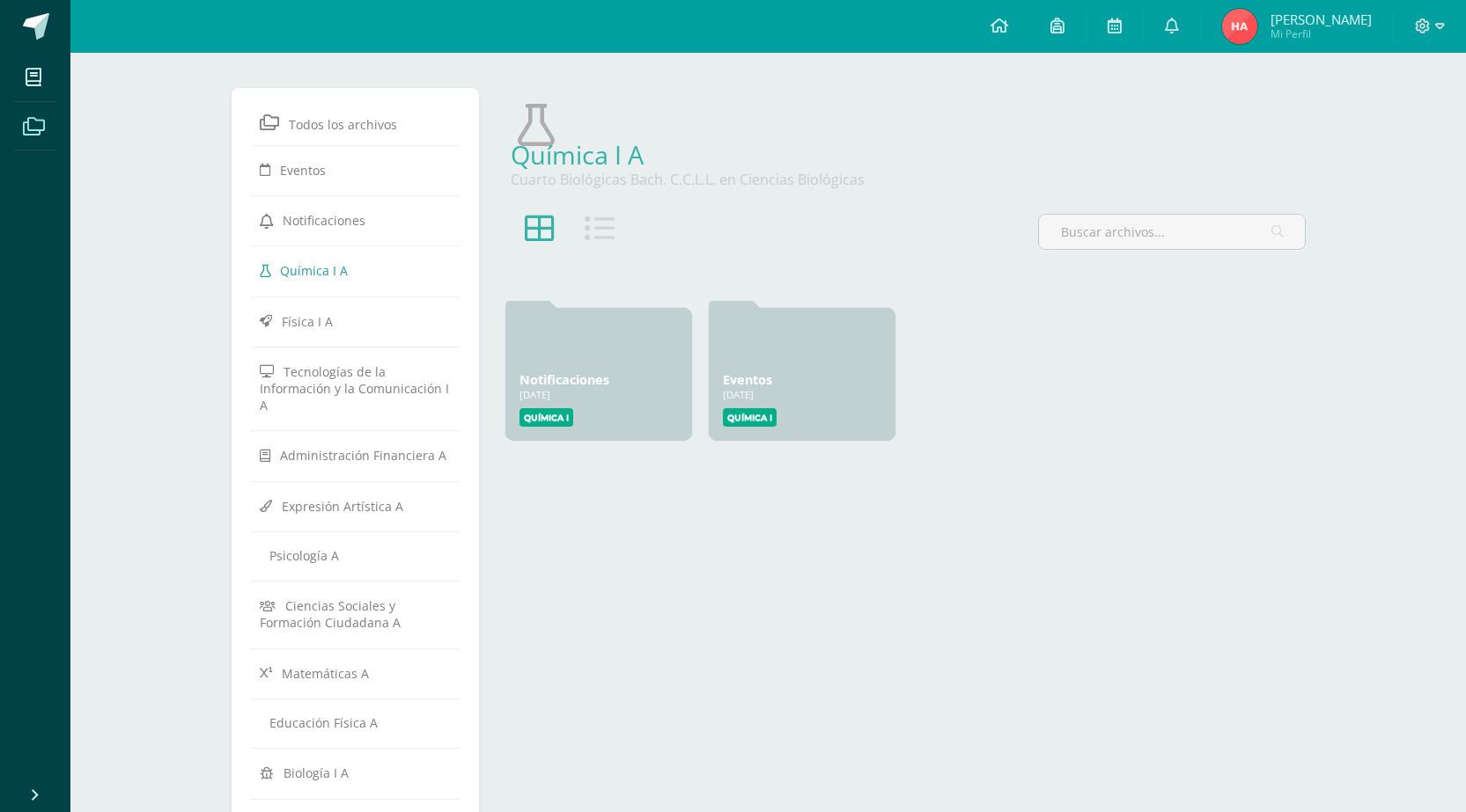
click at [575, 215] on div at bounding box center [570, 239] width 134 height 50
click at [606, 220] on icon at bounding box center [599, 228] width 30 height 30
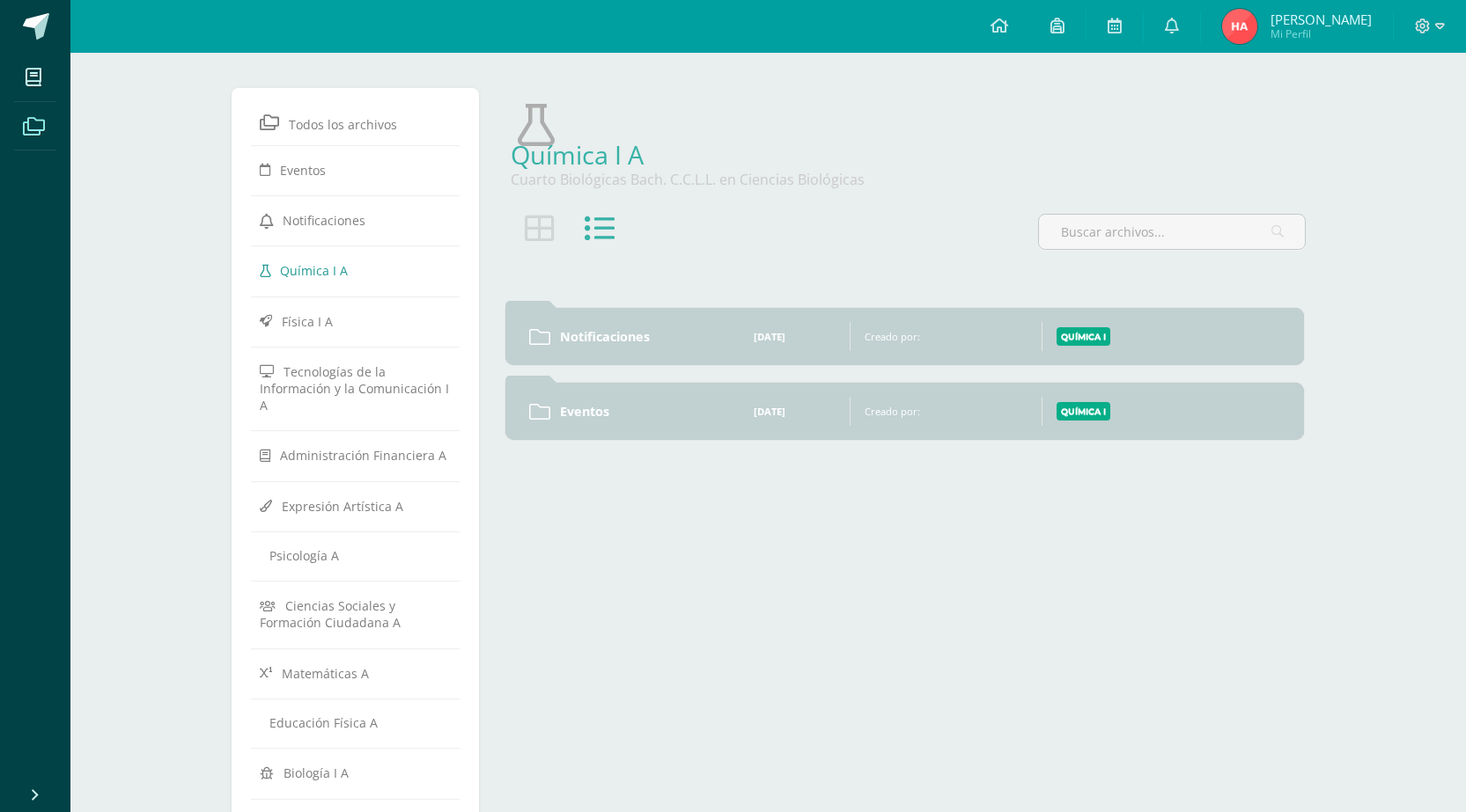
click at [535, 222] on icon at bounding box center [539, 228] width 30 height 30
